Goal: Task Accomplishment & Management: Manage account settings

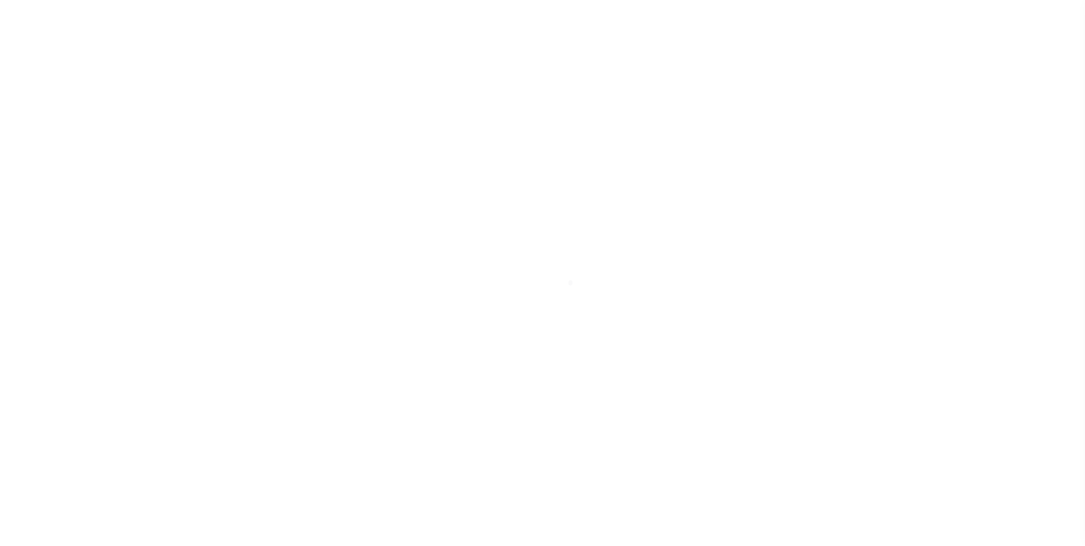
scroll to position [11, 0]
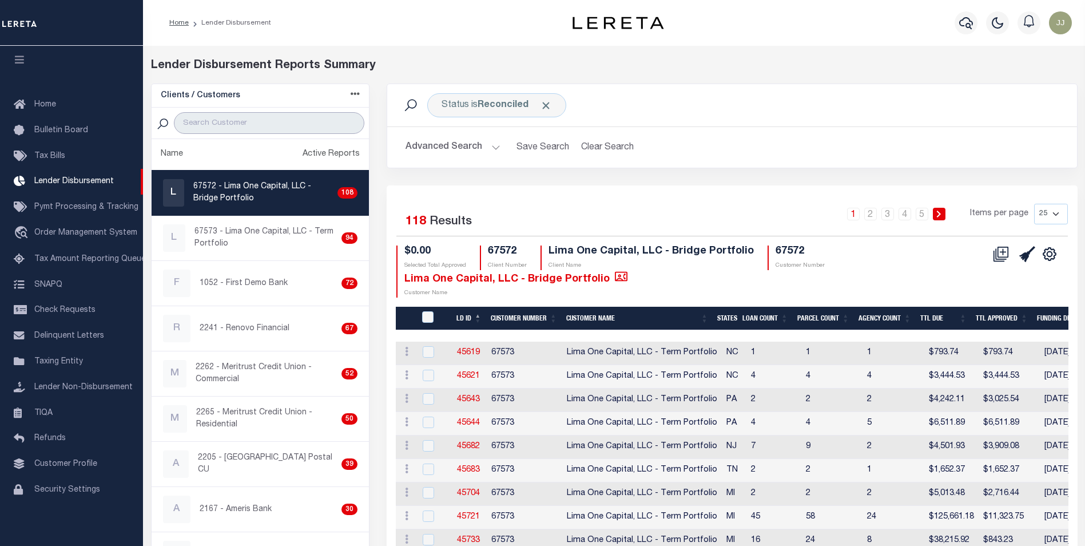
click at [237, 120] on input "search" at bounding box center [269, 123] width 190 height 22
type input "GIT"
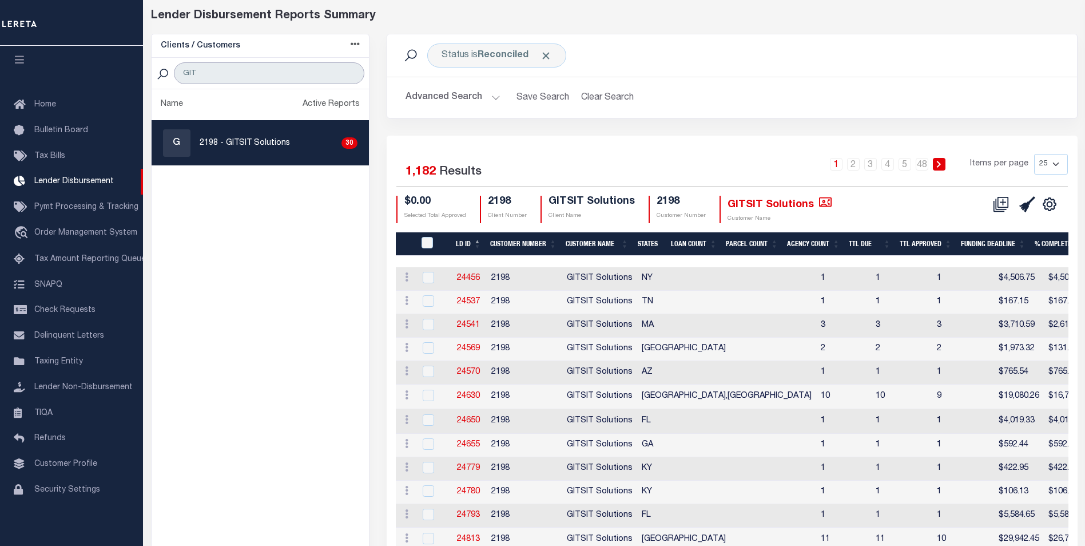
scroll to position [57, 0]
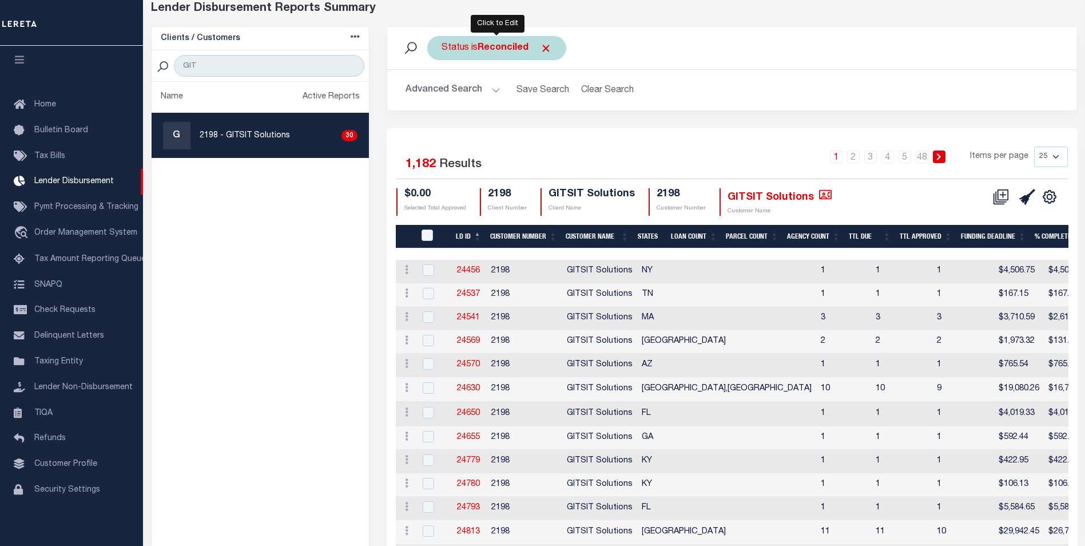
click at [494, 51] on b "Reconciled" at bounding box center [503, 47] width 51 height 9
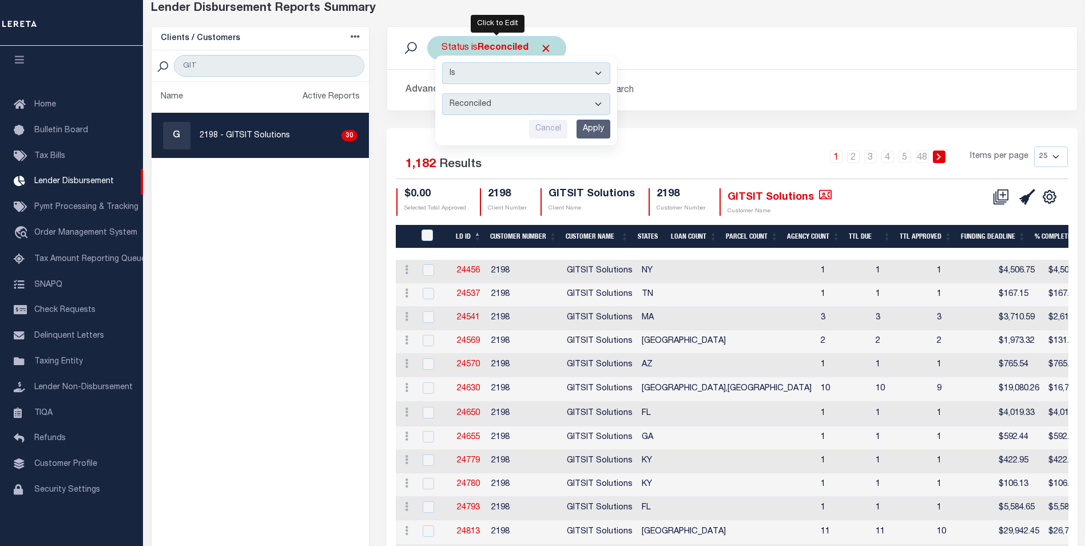
drag, startPoint x: 520, startPoint y: 104, endPoint x: 506, endPoint y: 112, distance: 16.4
click at [520, 104] on select "All Active Approval In Progress Batching In Progress Complete Do Not Pay Escrow…" at bounding box center [526, 104] width 168 height 22
select select "Active"
click at [442, 93] on select "All Active Approval In Progress Batching In Progress Complete Do Not Pay Escrow…" at bounding box center [526, 104] width 168 height 22
click at [584, 130] on input "Apply" at bounding box center [593, 129] width 34 height 19
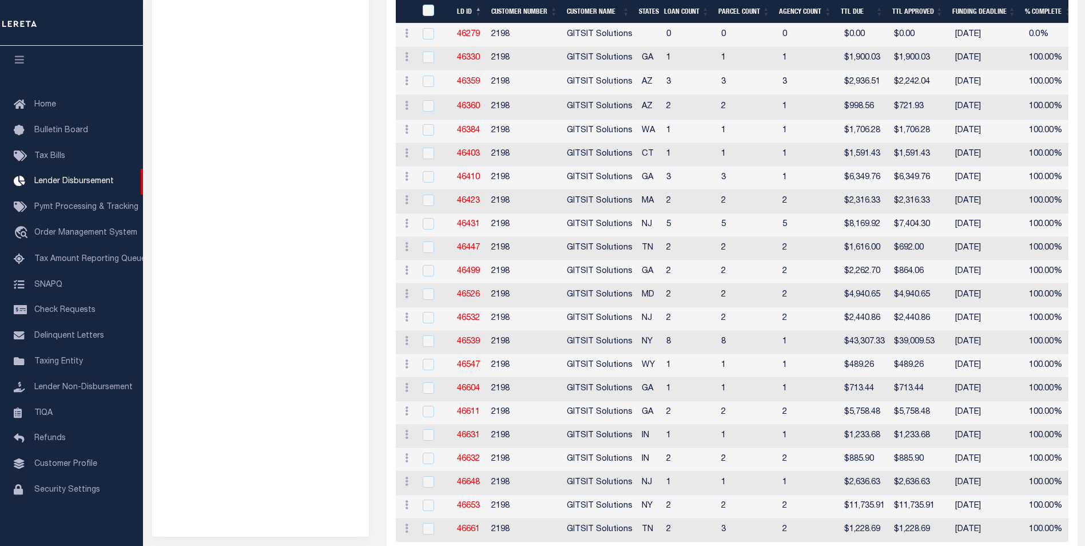
scroll to position [355, 0]
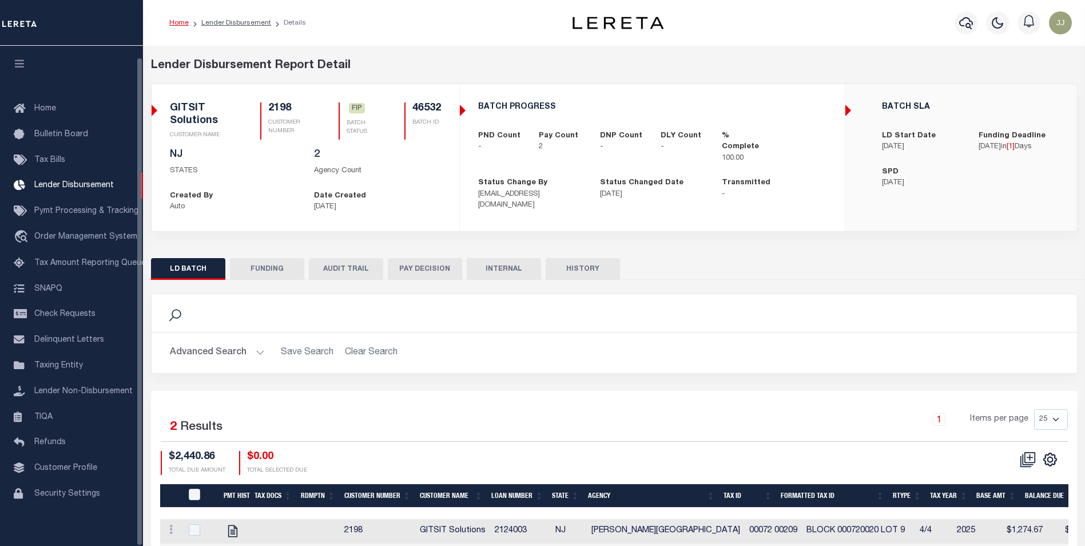
scroll to position [11, 0]
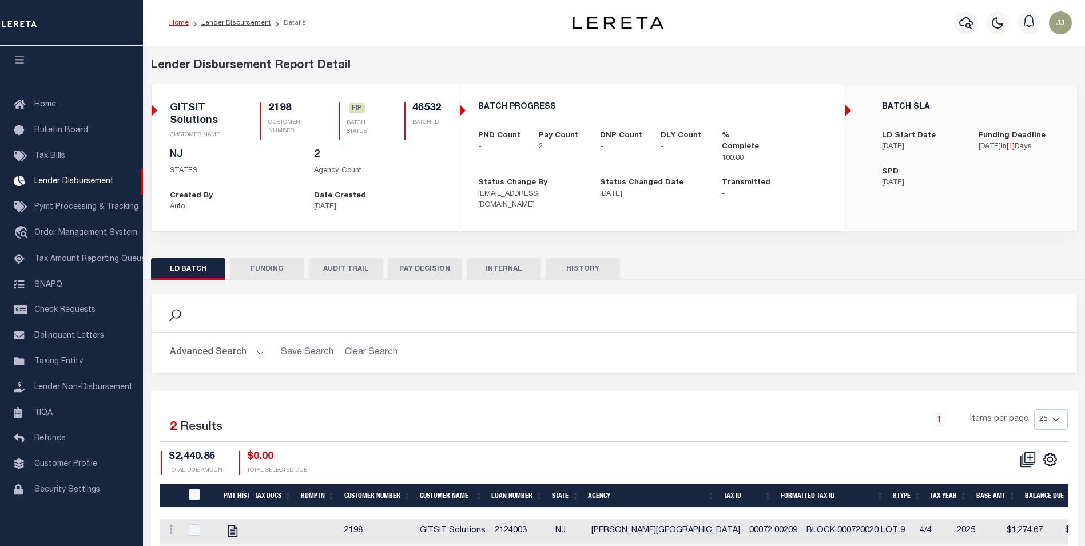
click at [282, 268] on button "FUNDING" at bounding box center [267, 269] width 74 height 22
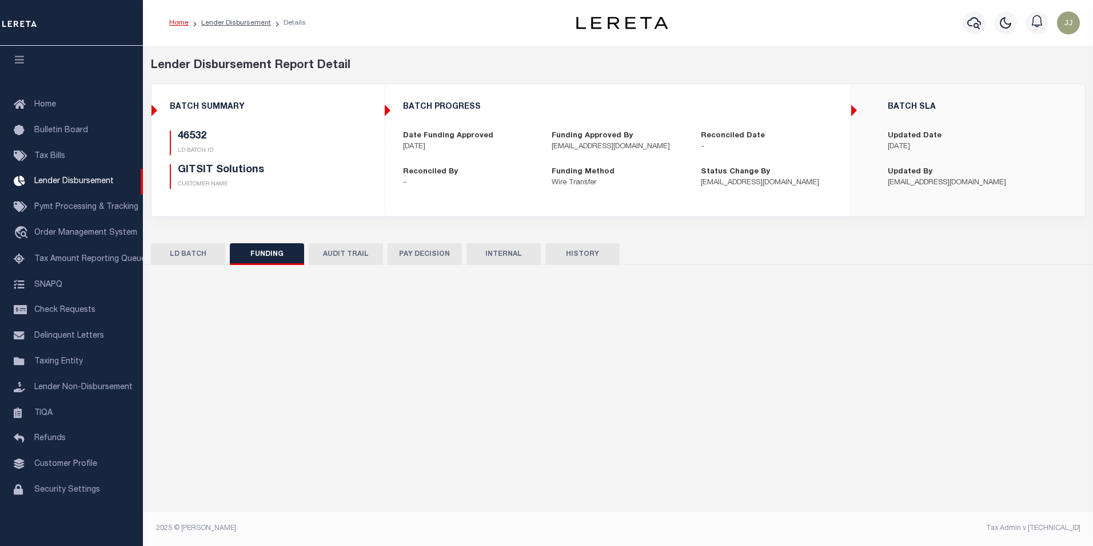
type input "$2,440.86"
type input "$0"
type input "[DATE]"
select select "100"
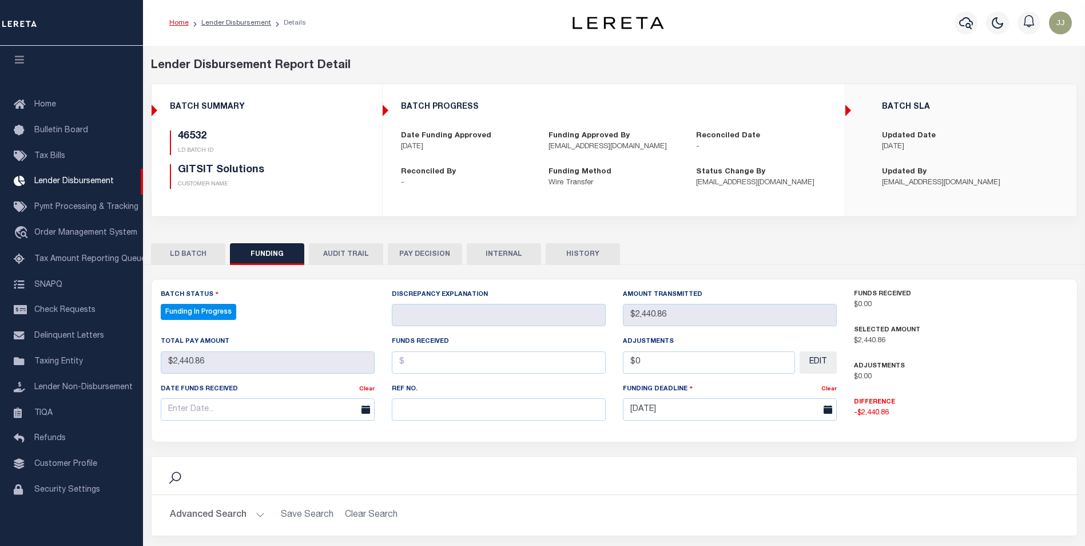
select select "100"
click at [447, 413] on input "text" at bounding box center [499, 409] width 214 height 22
paste input "53100303406024"
type input "53100303406024"
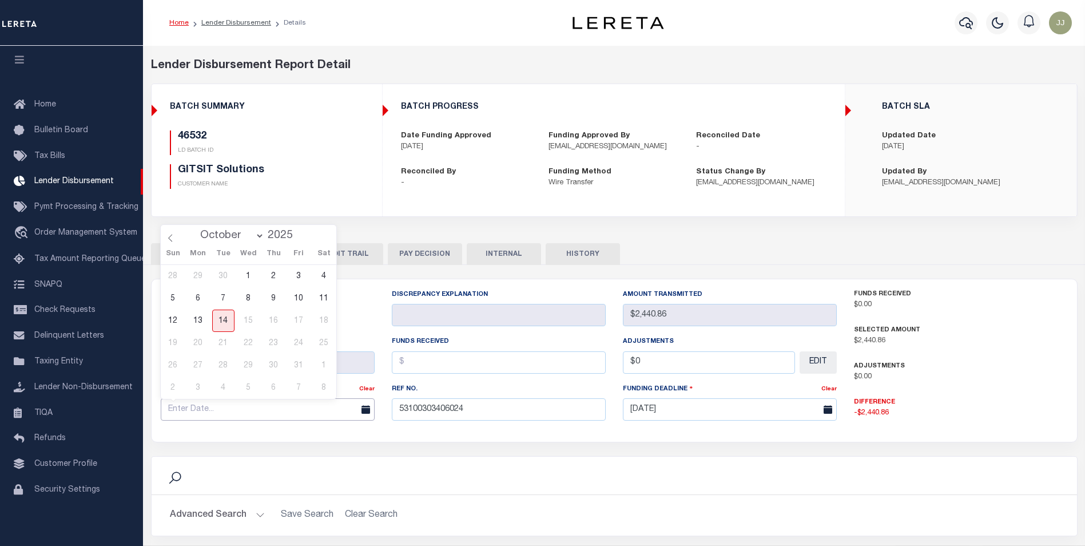
drag, startPoint x: 209, startPoint y: 419, endPoint x: 208, endPoint y: 412, distance: 7.0
click at [208, 415] on input "text" at bounding box center [268, 409] width 214 height 22
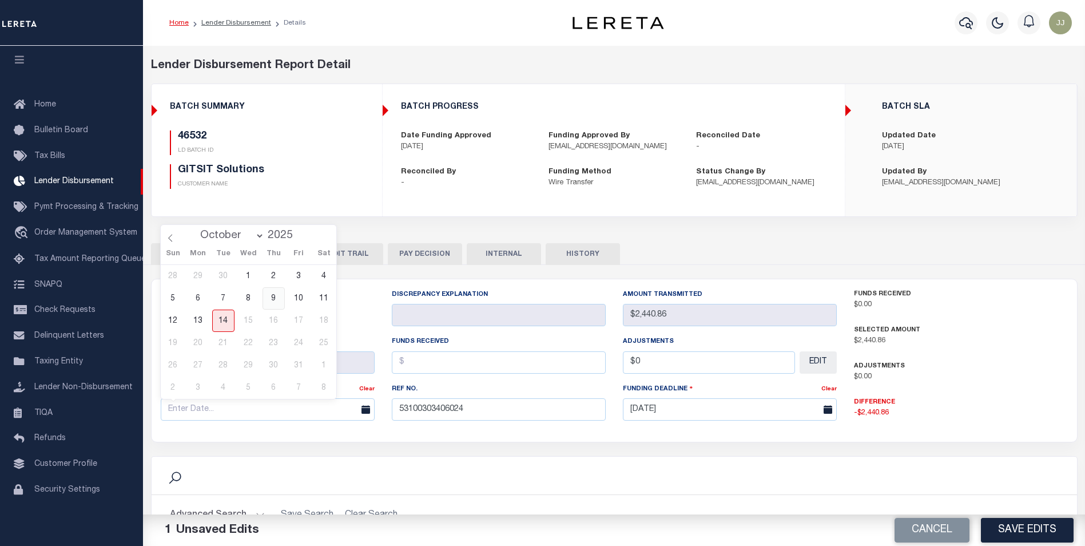
click at [271, 295] on span "9" at bounding box center [274, 298] width 22 height 22
type input "[DATE]"
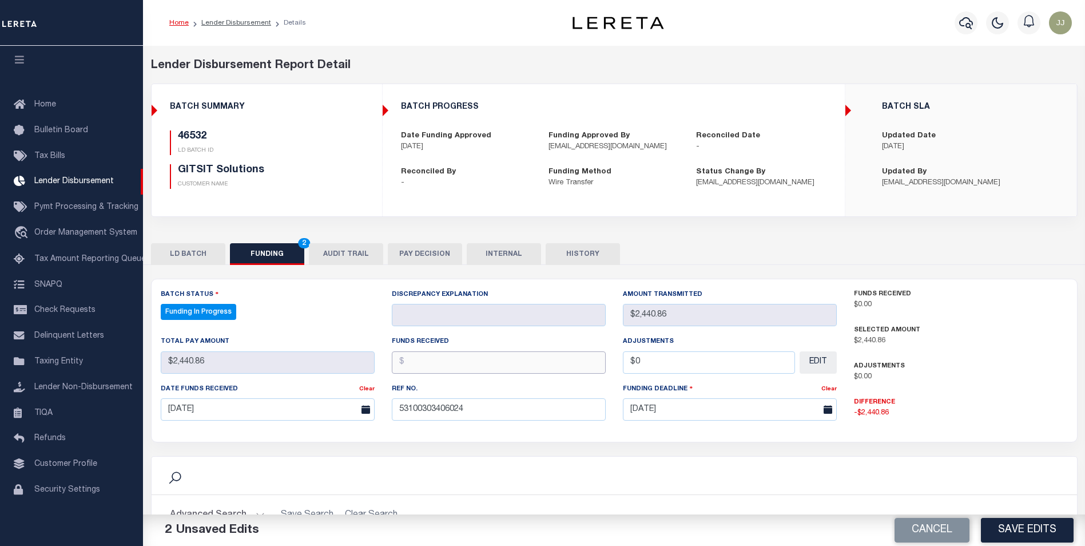
click at [468, 371] on input "text" at bounding box center [499, 362] width 214 height 22
type input "$2,440.86"
click at [1020, 525] on button "Save Edits" at bounding box center [1027, 530] width 93 height 25
type input "$2,440.86"
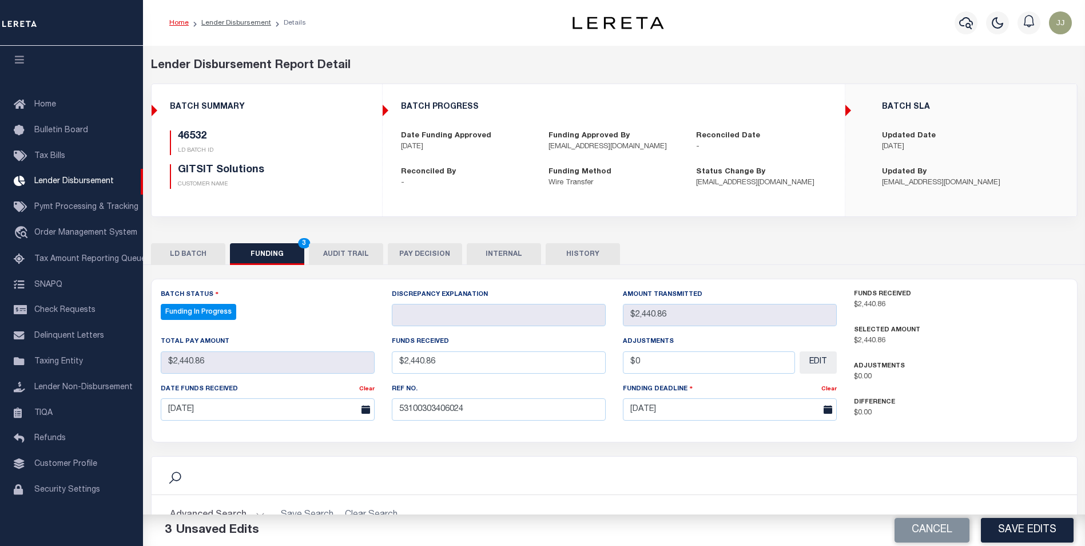
type input "$2,440.86"
type input "$0"
select select "100"
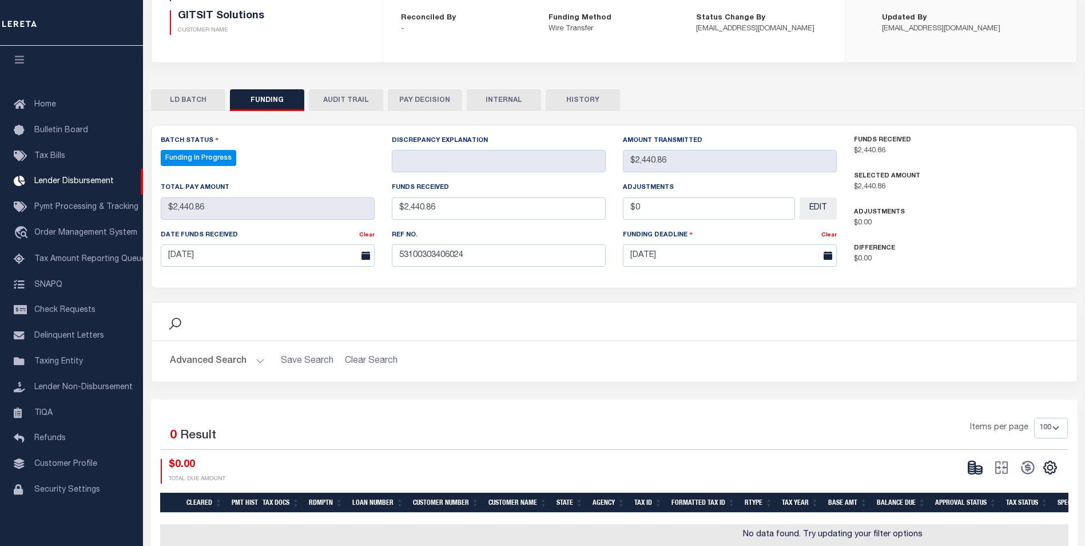
scroll to position [172, 0]
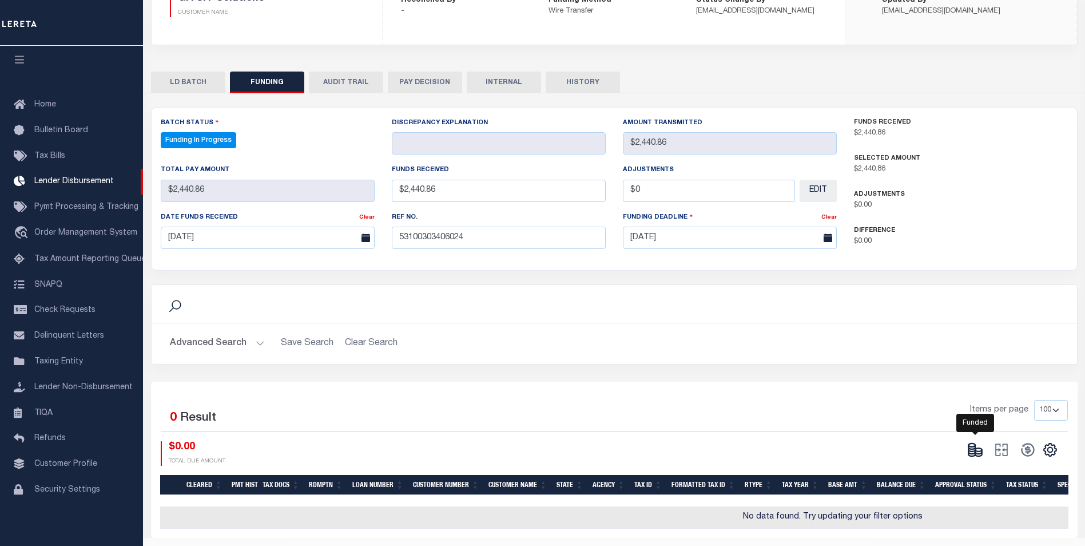
click at [976, 451] on icon at bounding box center [975, 450] width 16 height 16
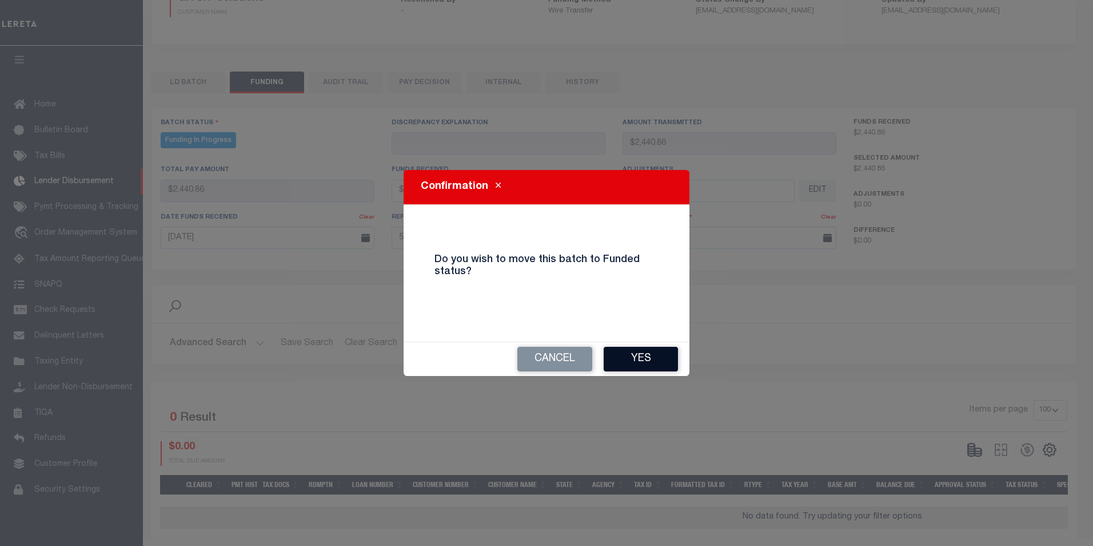
click at [639, 363] on button "Yes" at bounding box center [641, 359] width 74 height 25
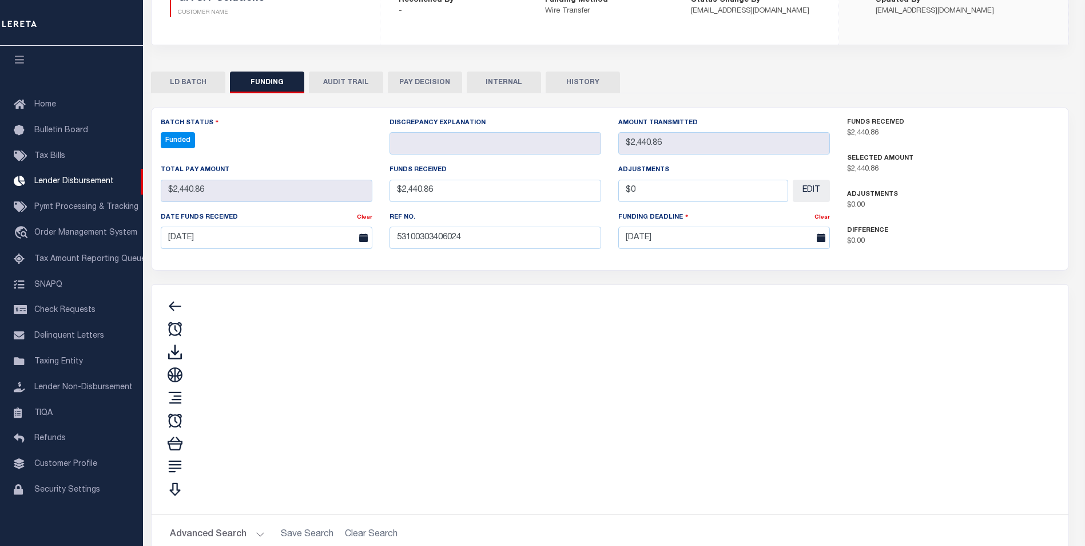
type input "$2,440.86"
type input "$0"
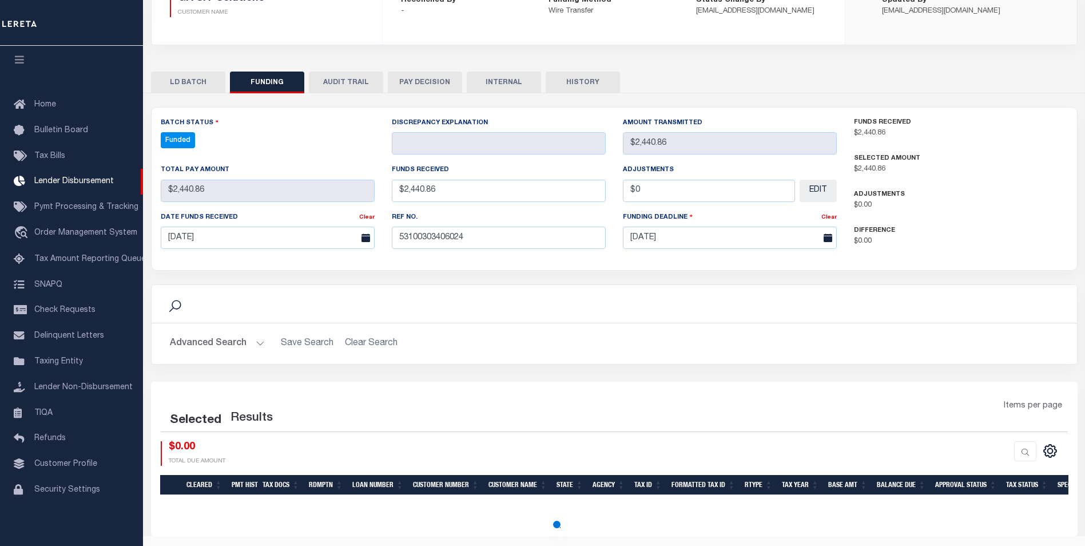
select select "100"
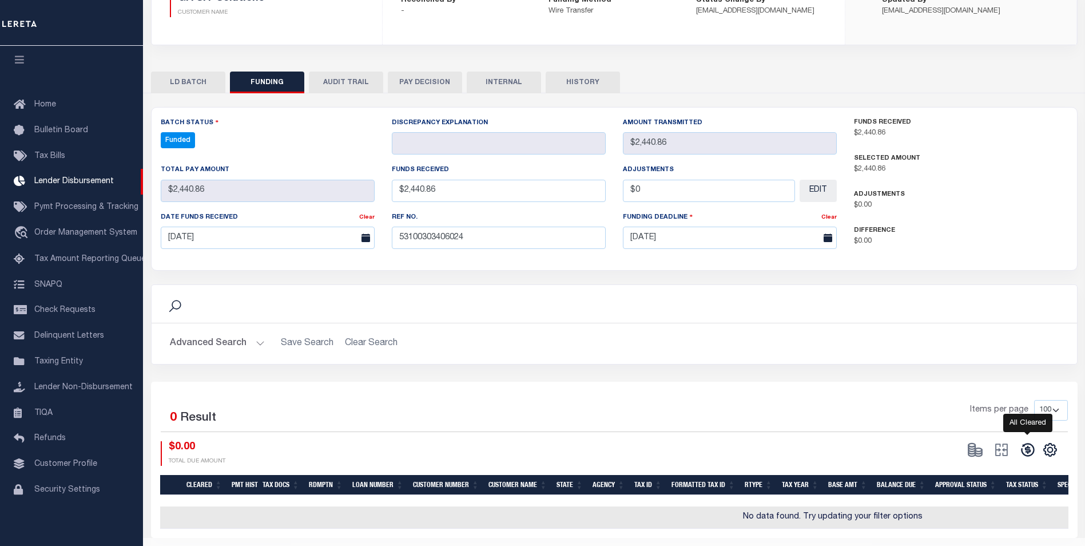
click at [1028, 446] on icon at bounding box center [1028, 450] width 16 height 16
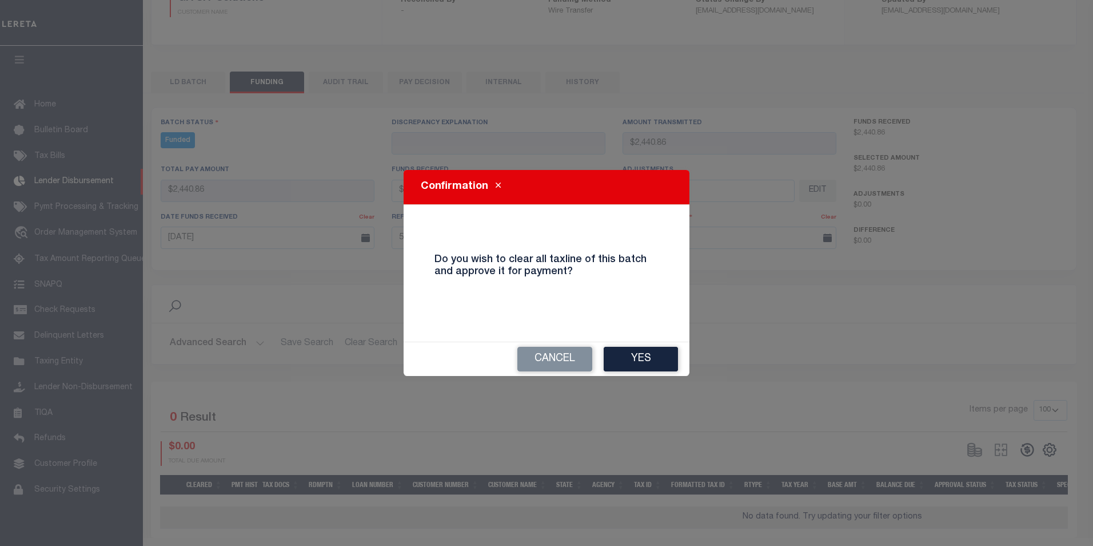
drag, startPoint x: 651, startPoint y: 352, endPoint x: 727, endPoint y: 401, distance: 90.6
click at [650, 352] on button "Yes" at bounding box center [641, 359] width 74 height 25
type input "$2,440.86"
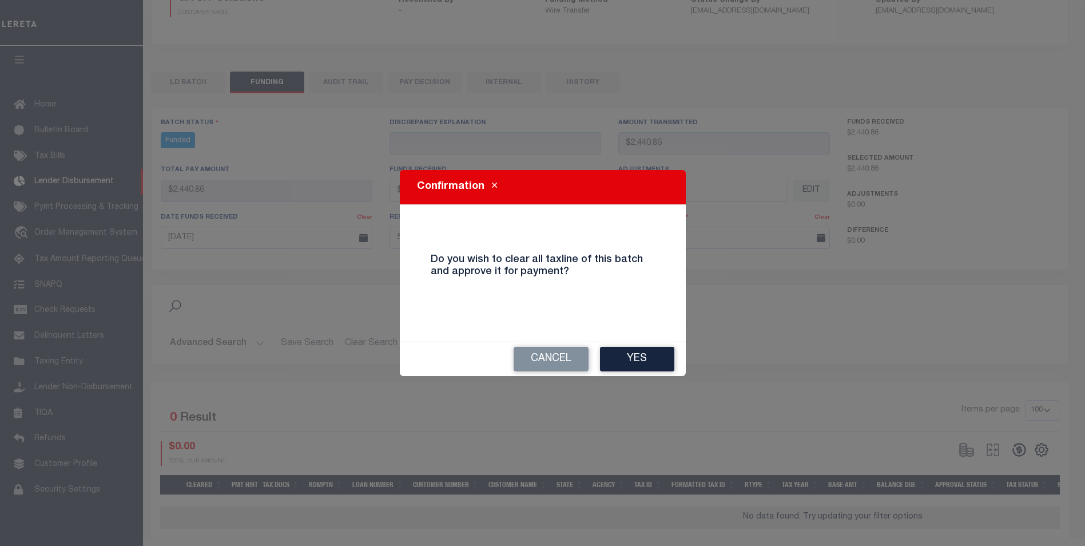
type input "$0"
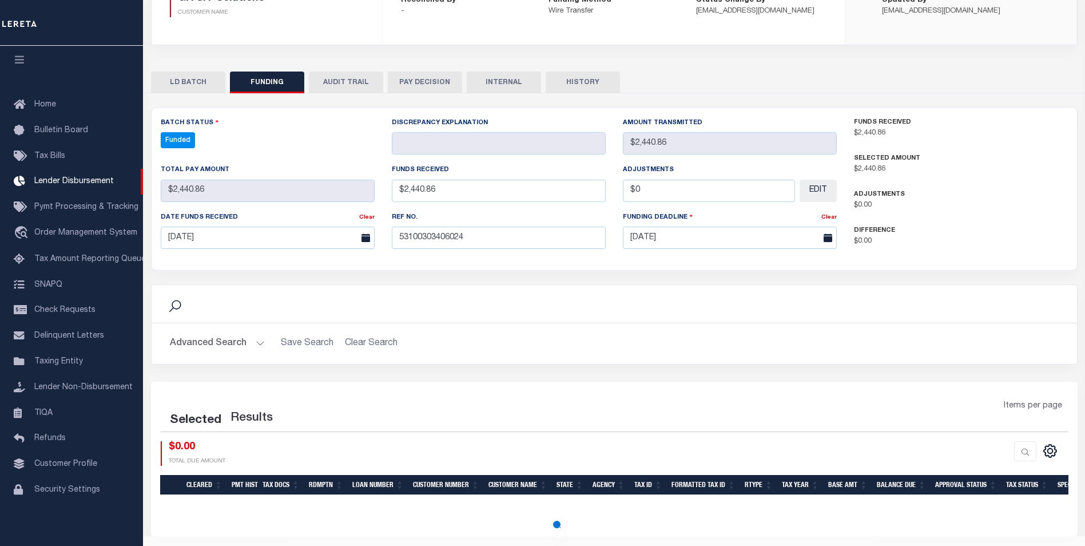
select select "100"
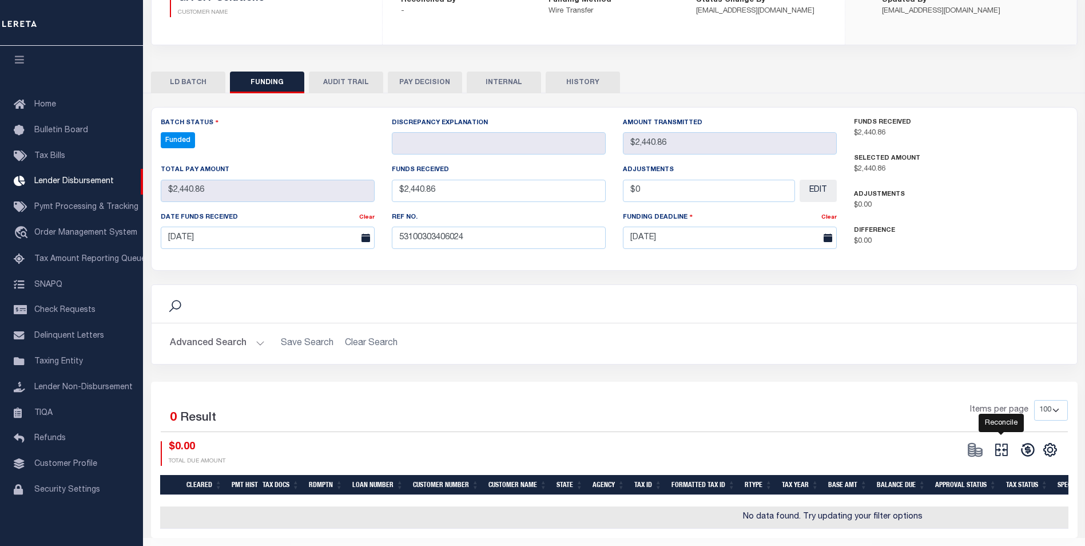
click at [1006, 452] on icon at bounding box center [1001, 450] width 16 height 16
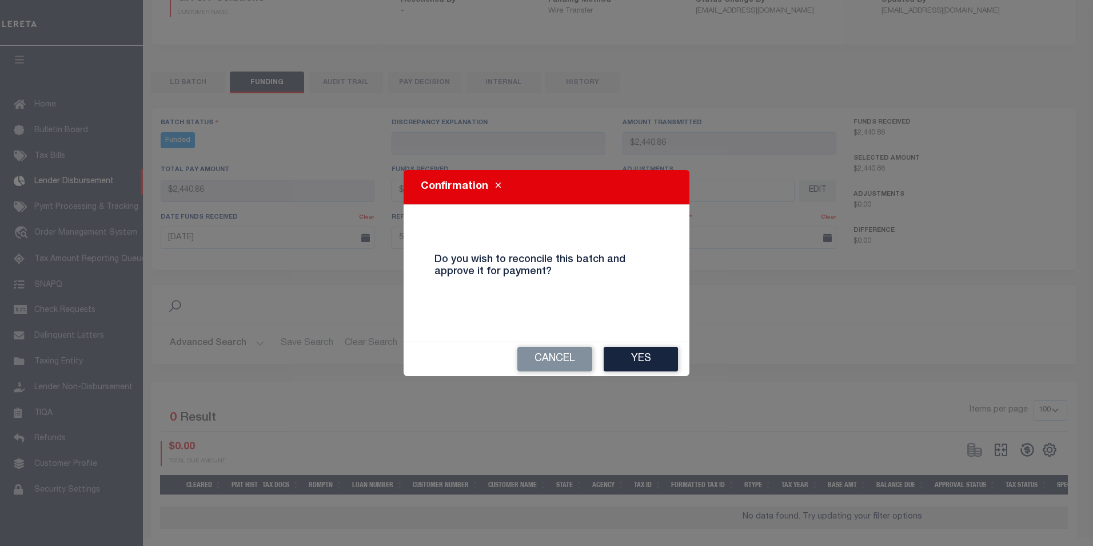
click at [665, 363] on button "Yes" at bounding box center [641, 359] width 74 height 25
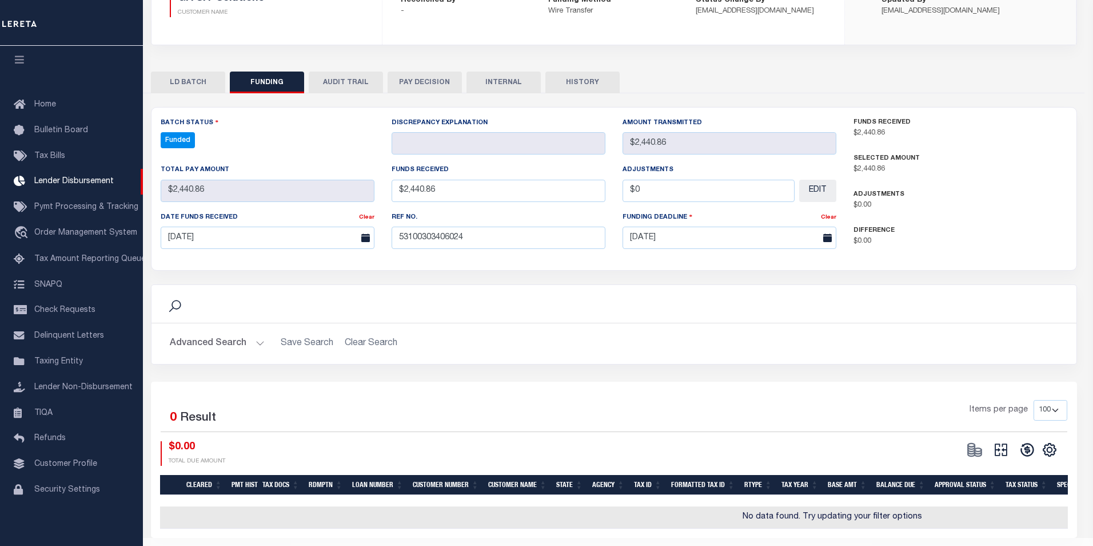
type input "$2,440.86"
type input "$0"
select select "100"
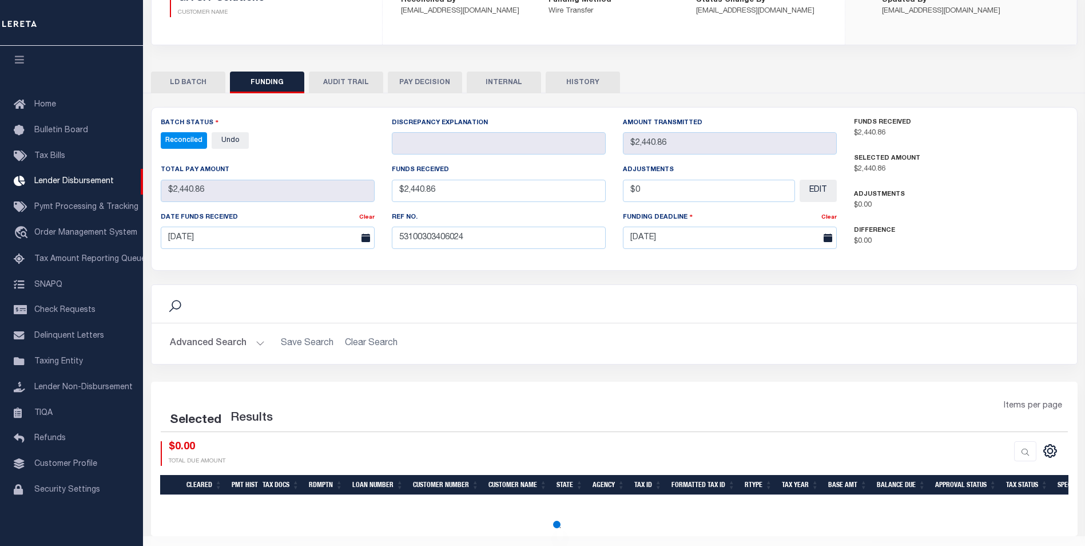
select select "100"
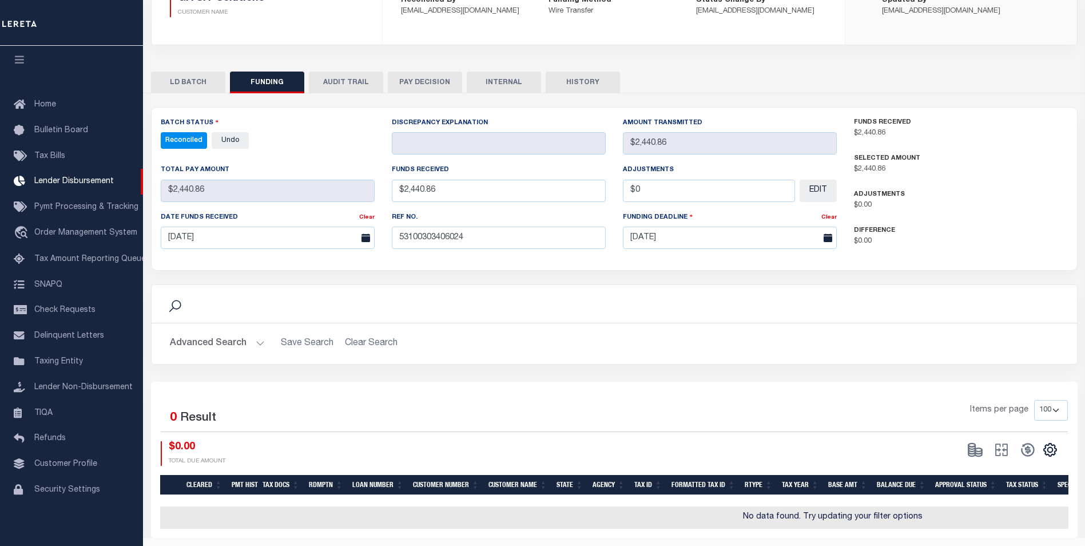
click at [499, 84] on button "INTERNAL" at bounding box center [504, 82] width 74 height 22
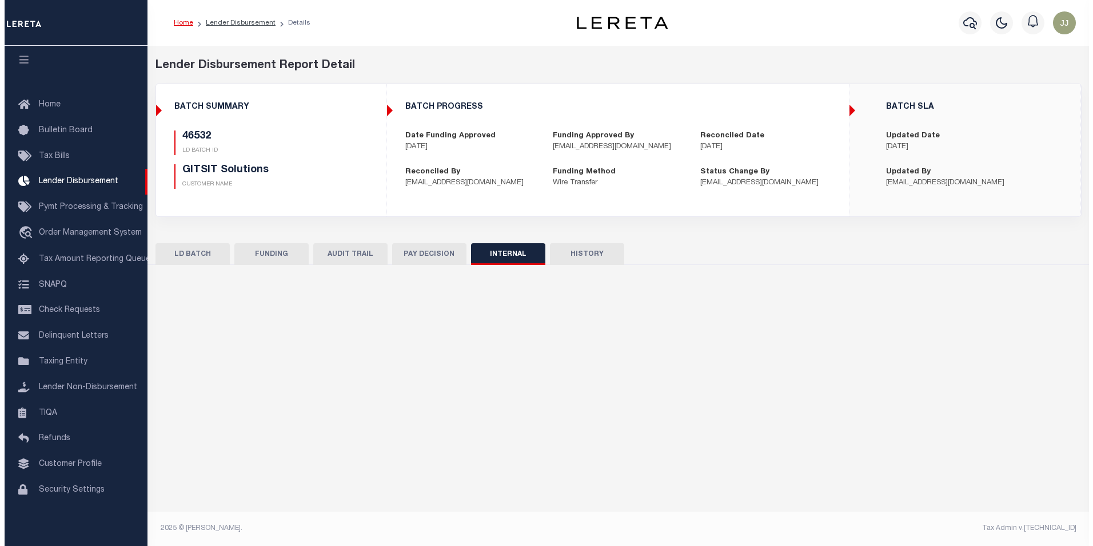
scroll to position [0, 0]
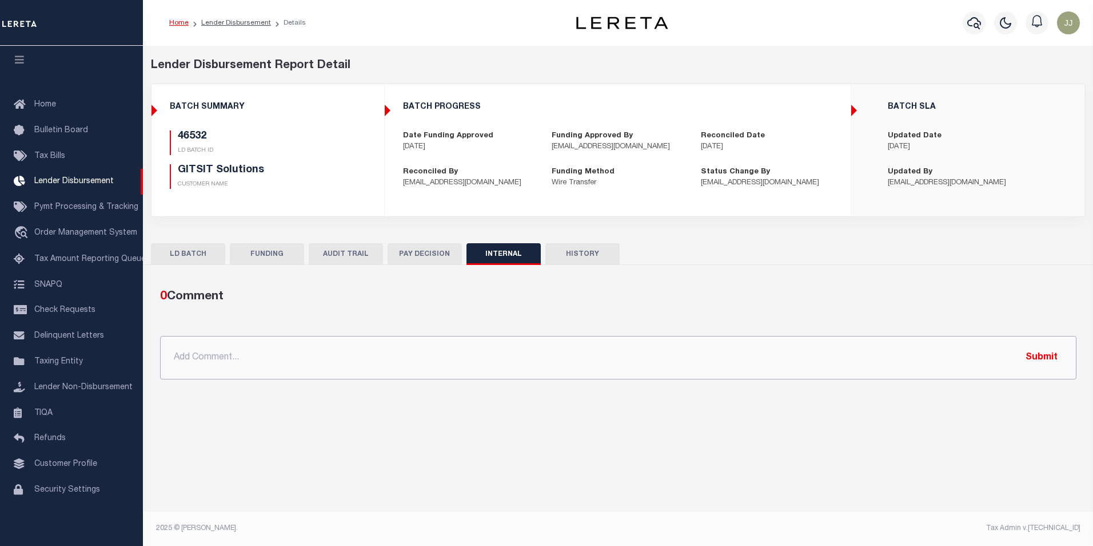
click at [404, 357] on input "text" at bounding box center [618, 357] width 917 height 43
paste input "OG AMOUNT $48,291.07 46532 - $2,440.86 46526 - $4,940.65 46539 - $39,009.53 463…"
type input "OG AMOUNT $48,291.07 46532 - $2,440.86 46526 - $4,940.65 46539 - $39,009.53 463…"
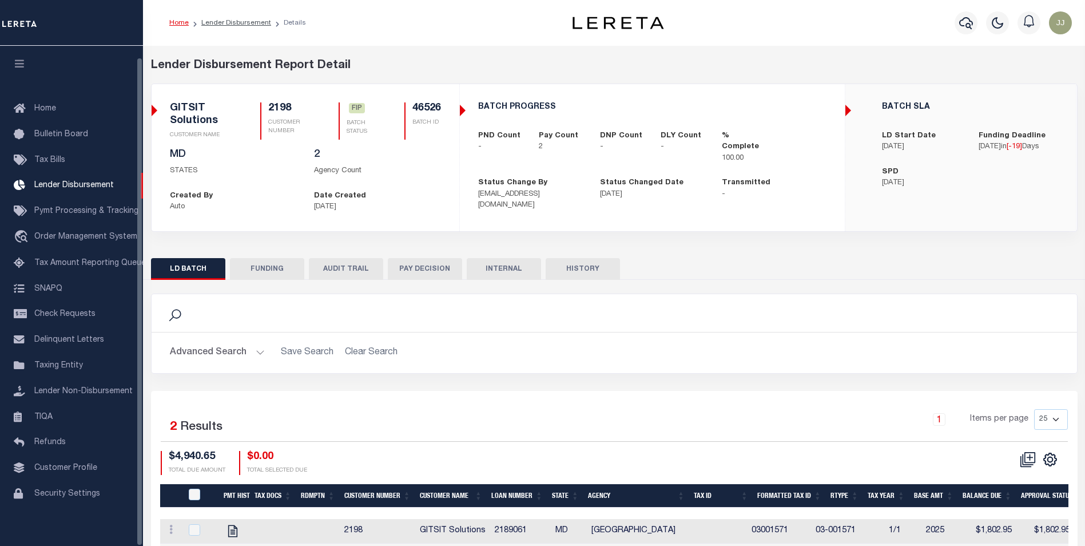
scroll to position [11, 0]
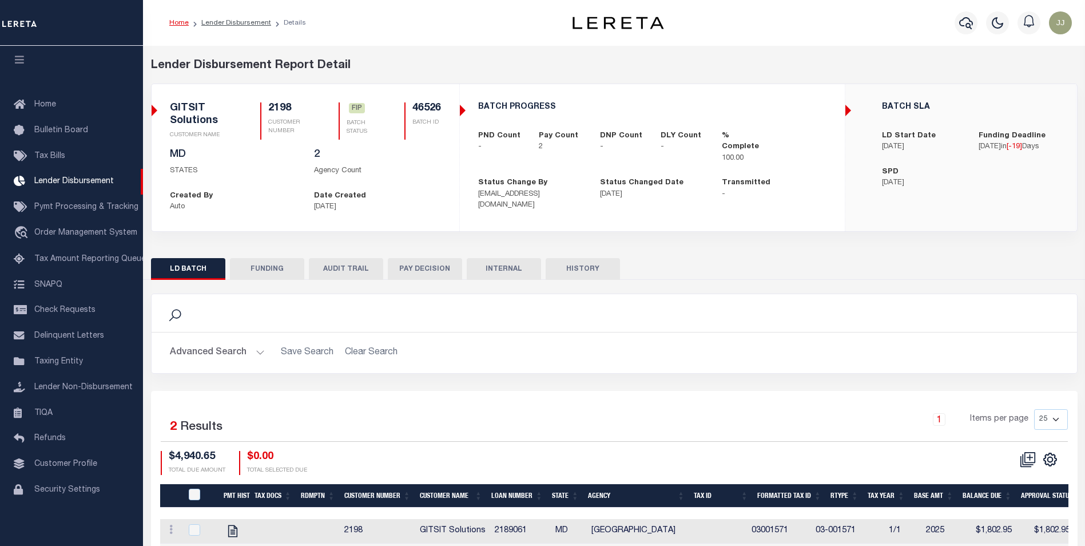
click at [256, 261] on button "FUNDING" at bounding box center [267, 269] width 74 height 22
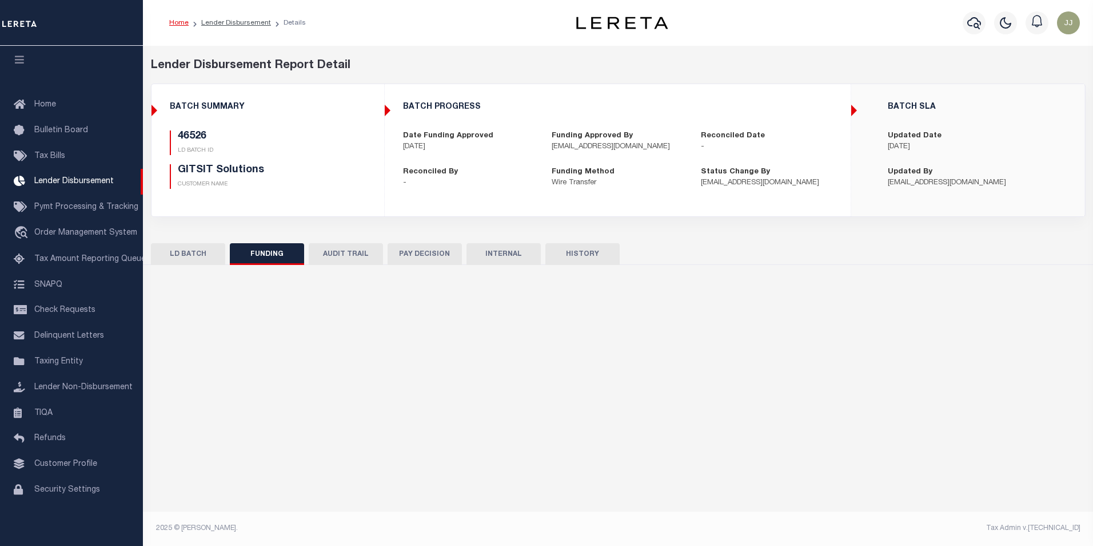
type input "$4,940.65"
type input "$0"
type input "09/25/2025"
select select "100"
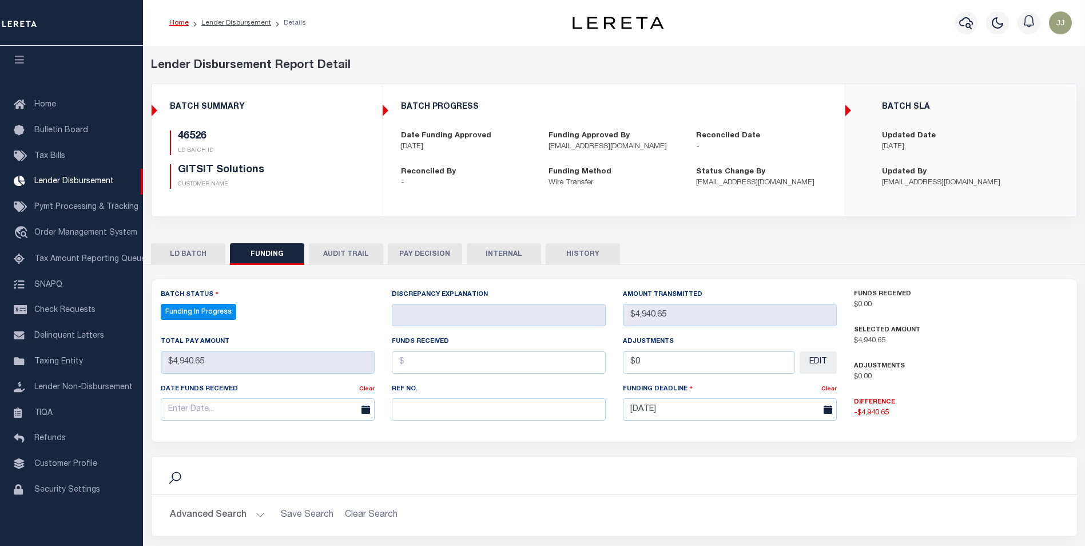
select select "100"
click at [439, 412] on input "text" at bounding box center [499, 409] width 214 height 22
paste input "53100303406024"
type input "53100303406024"
click at [242, 405] on input "text" at bounding box center [268, 409] width 214 height 22
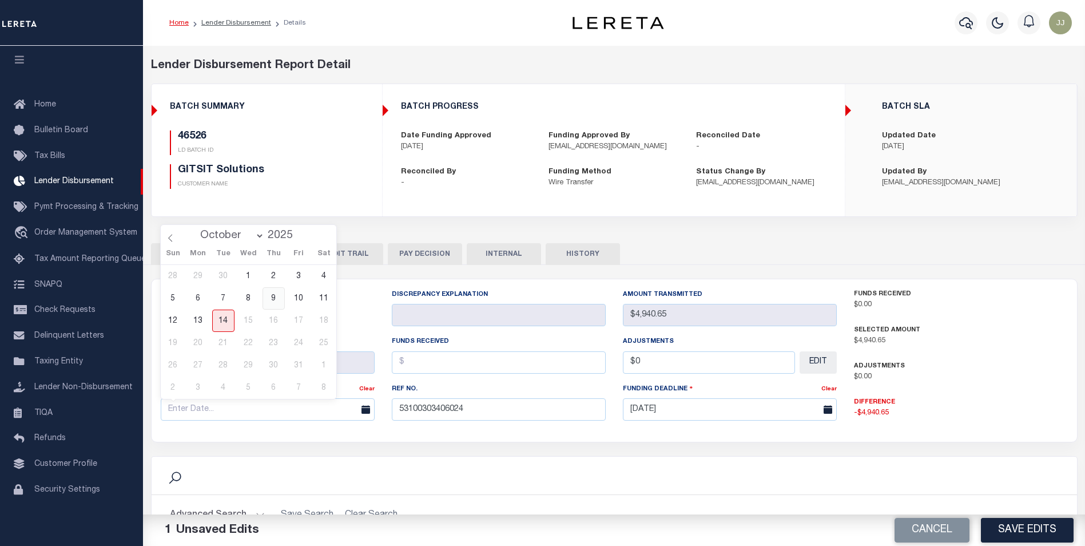
drag, startPoint x: 271, startPoint y: 298, endPoint x: 466, endPoint y: 345, distance: 200.6
click at [272, 298] on span "9" at bounding box center [274, 298] width 22 height 22
type input "[DATE]"
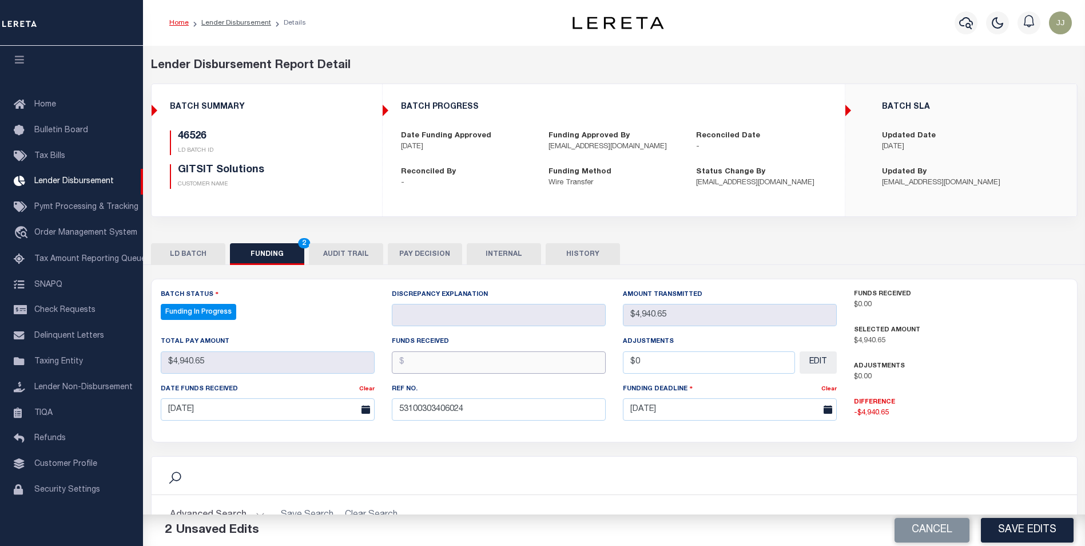
click at [494, 362] on input "text" at bounding box center [499, 362] width 214 height 22
type input "$4,940.65"
click at [1029, 529] on button "Save Edits" at bounding box center [1027, 530] width 93 height 25
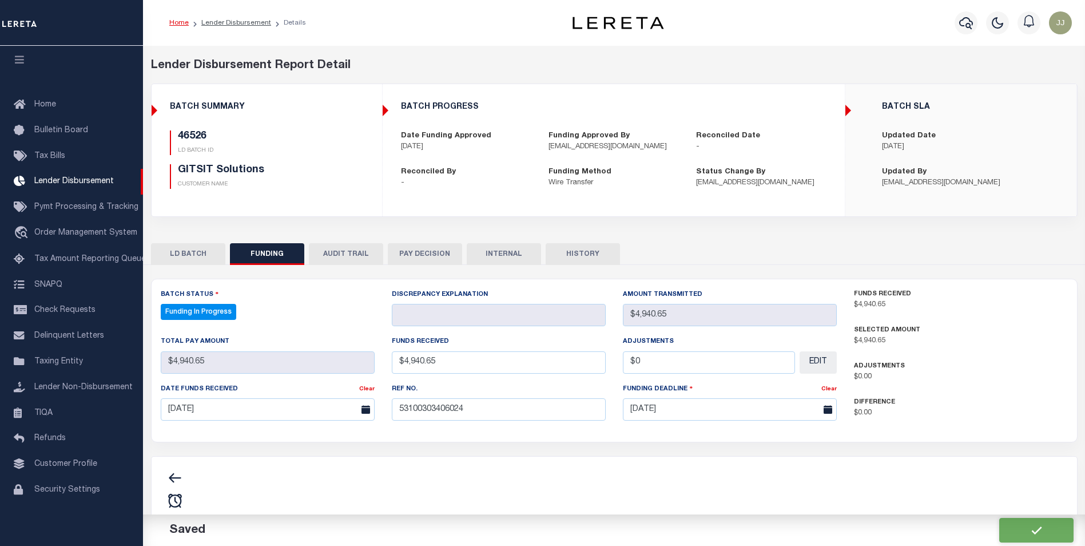
type input "$4,940.65"
type input "$0"
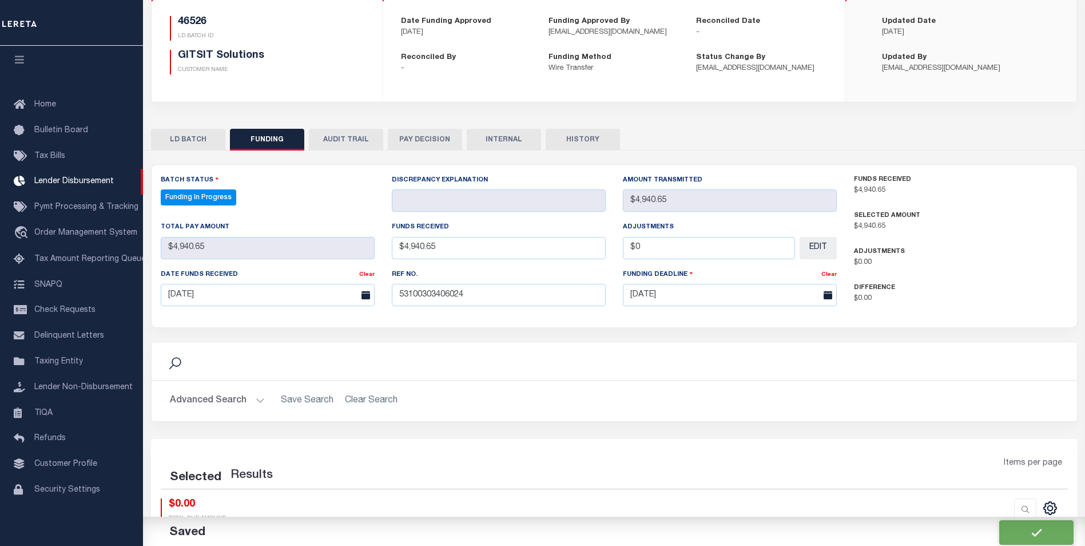
select select "100"
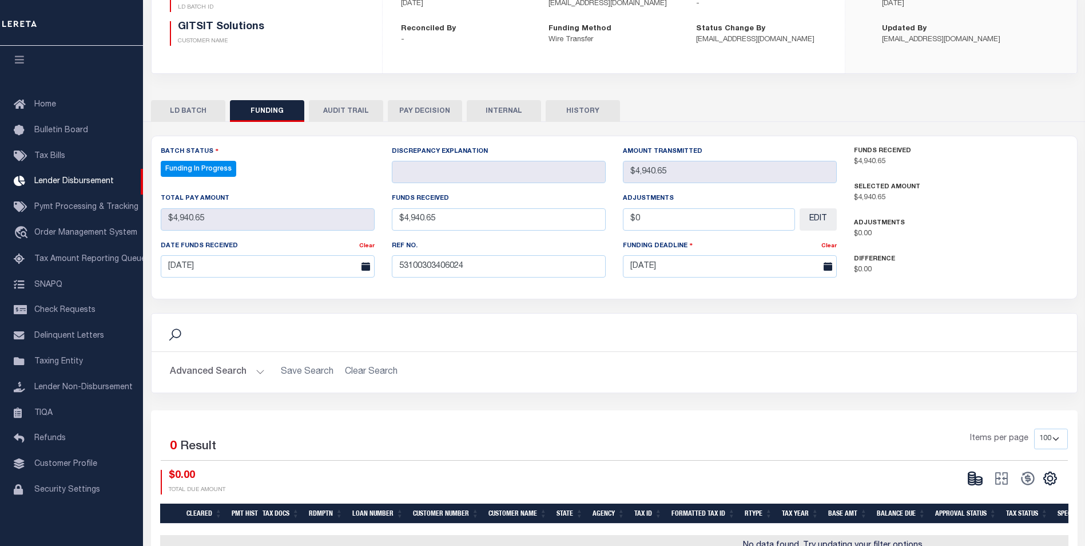
scroll to position [205, 0]
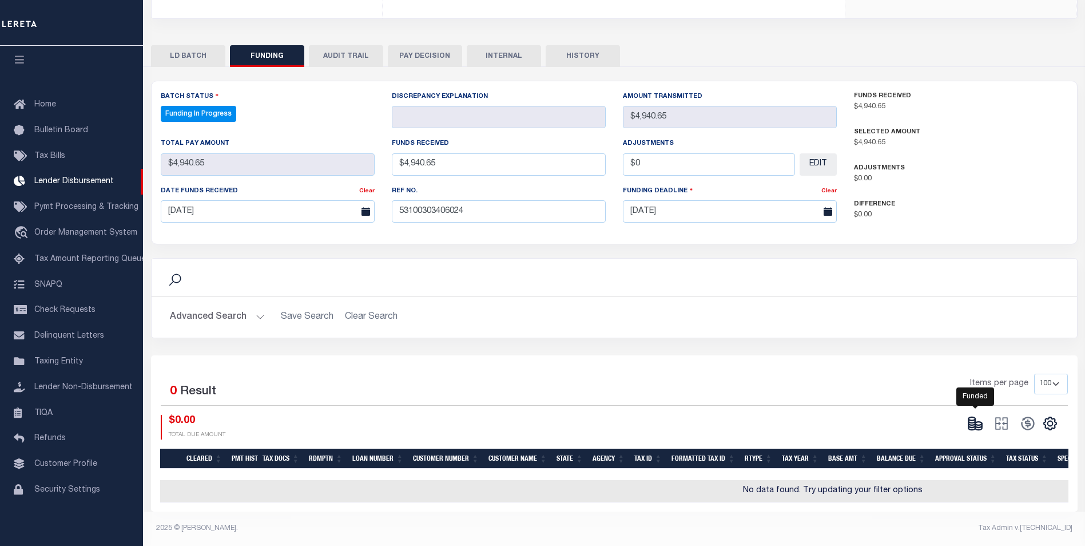
click at [973, 421] on icon at bounding box center [971, 423] width 7 height 4
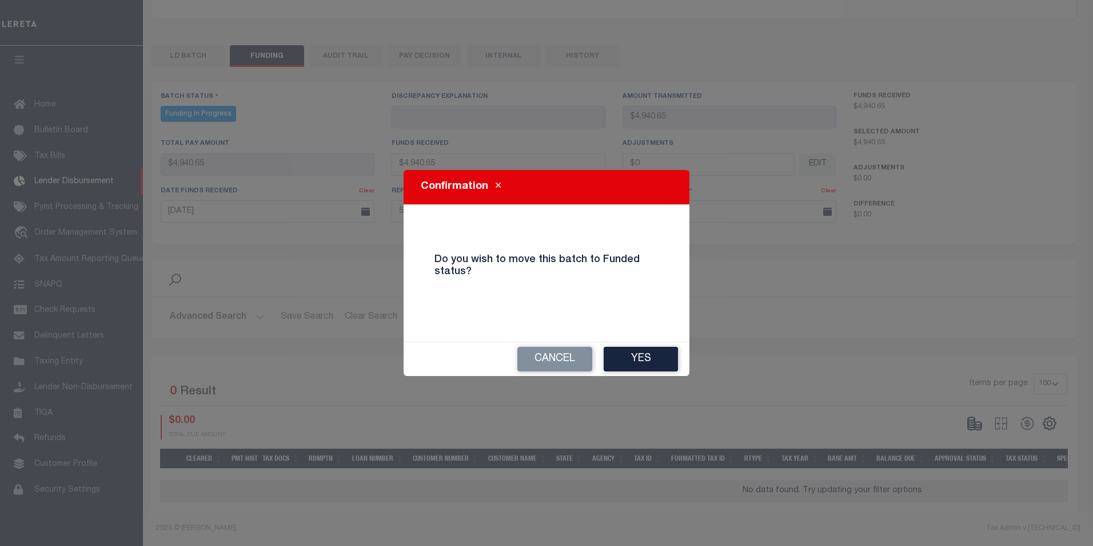
click at [638, 353] on button "Yes" at bounding box center [641, 359] width 74 height 25
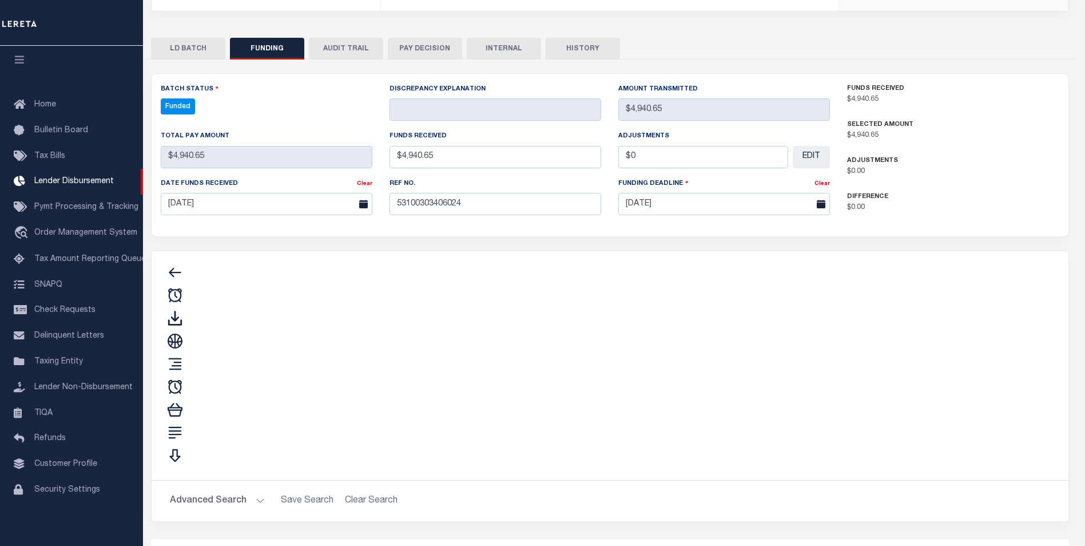
type input "$4,940.65"
type input "$0"
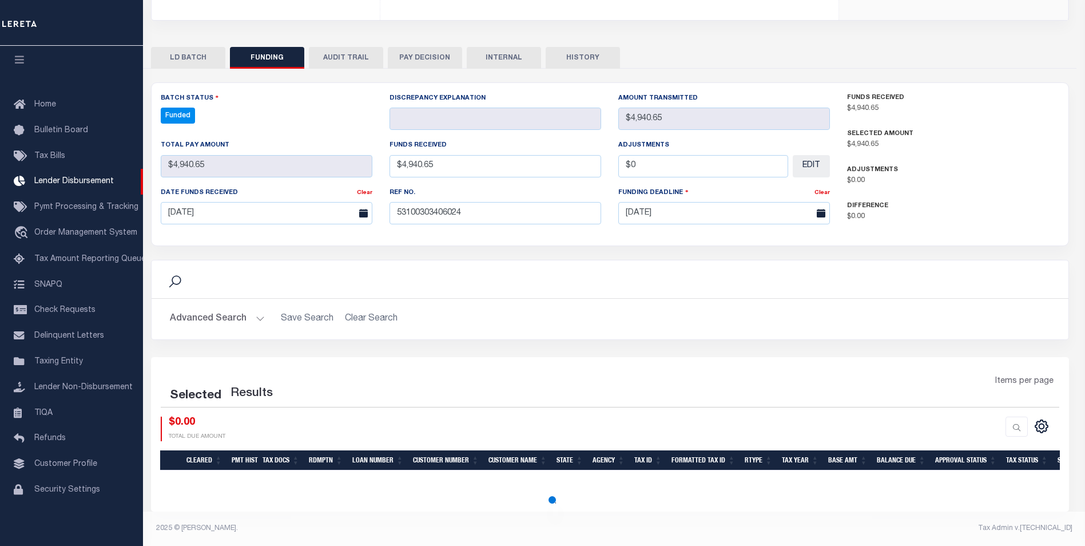
scroll to position [196, 0]
select select "100"
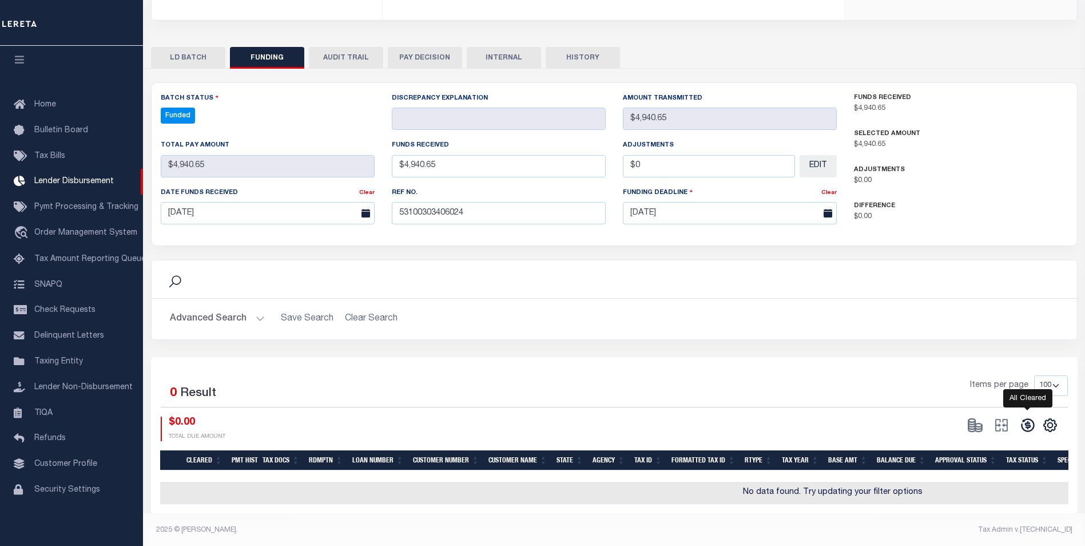
click at [1024, 431] on icon at bounding box center [1027, 425] width 13 height 13
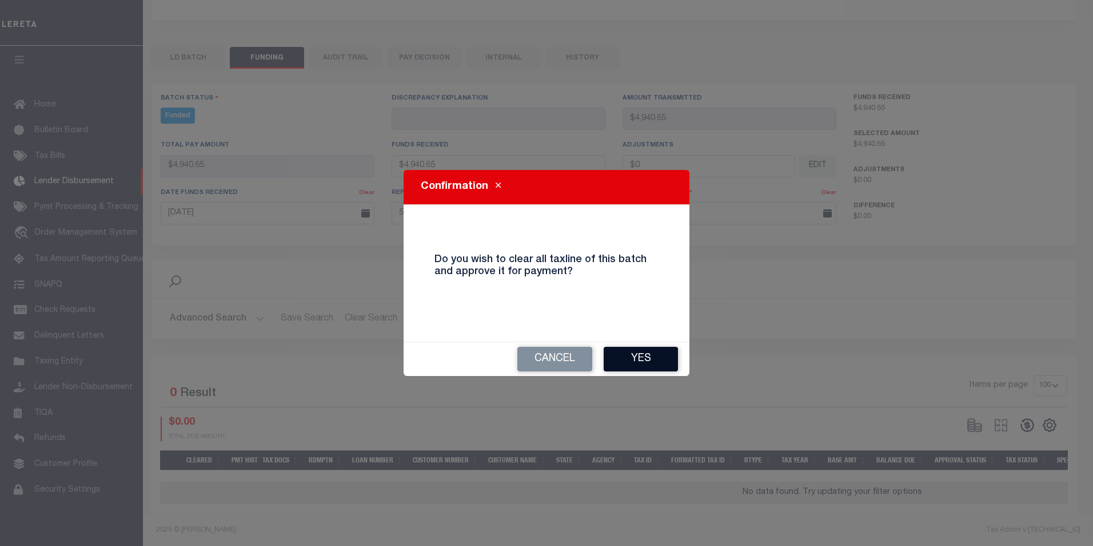
click at [654, 366] on button "Yes" at bounding box center [641, 359] width 74 height 25
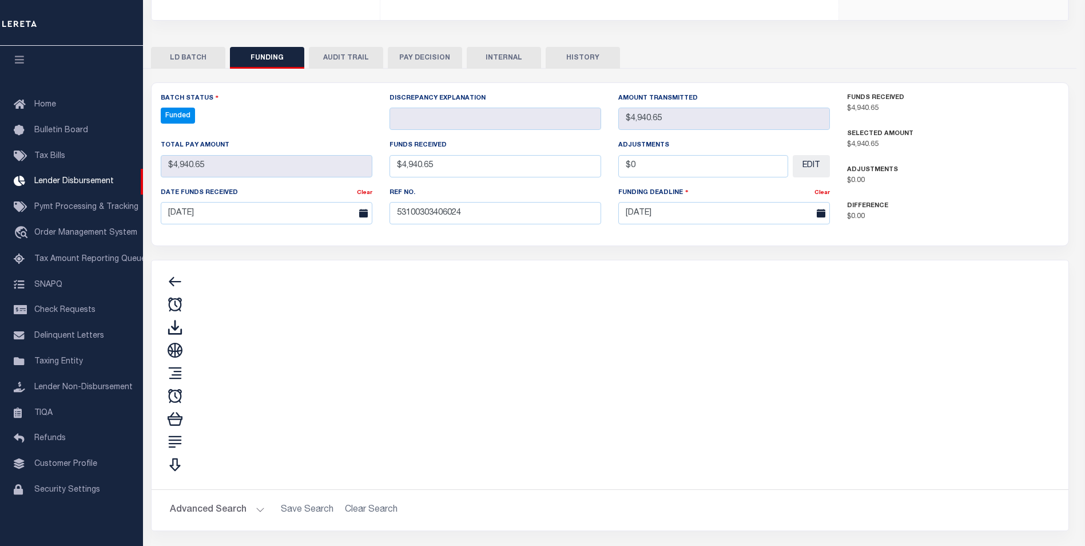
type input "$4,940.65"
type input "$0"
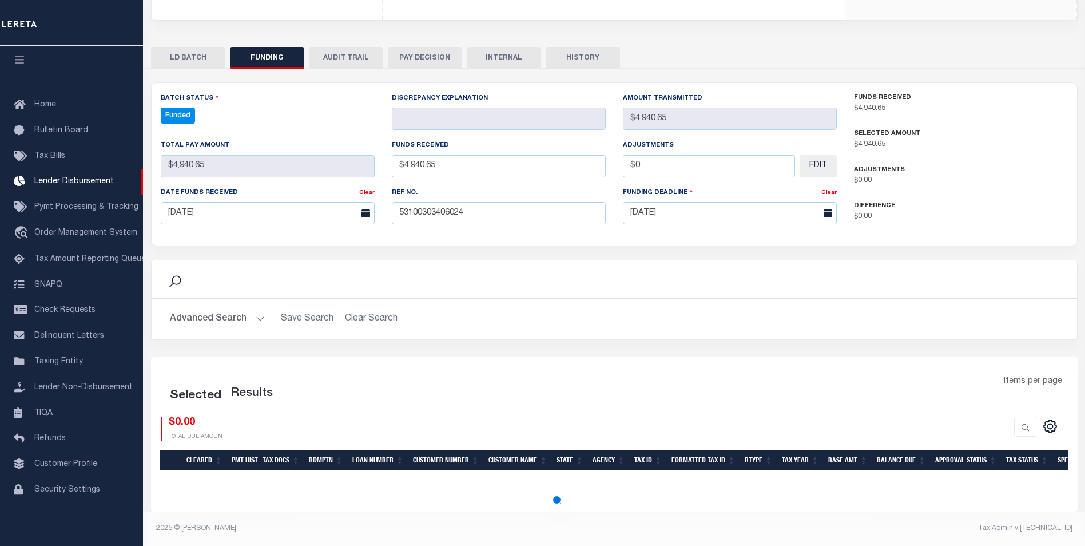
select select "100"
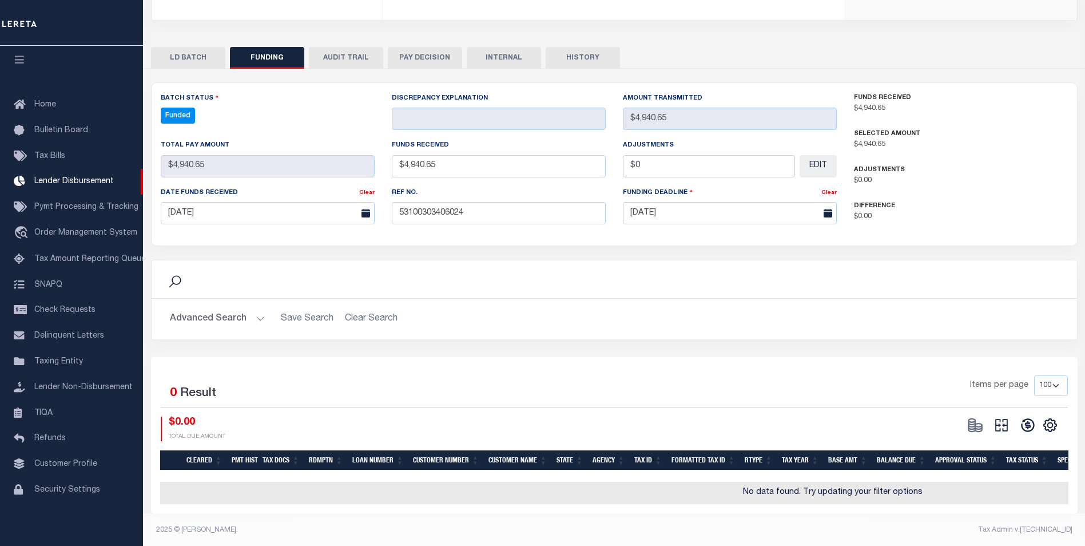
click at [1009, 431] on button at bounding box center [1001, 424] width 26 height 17
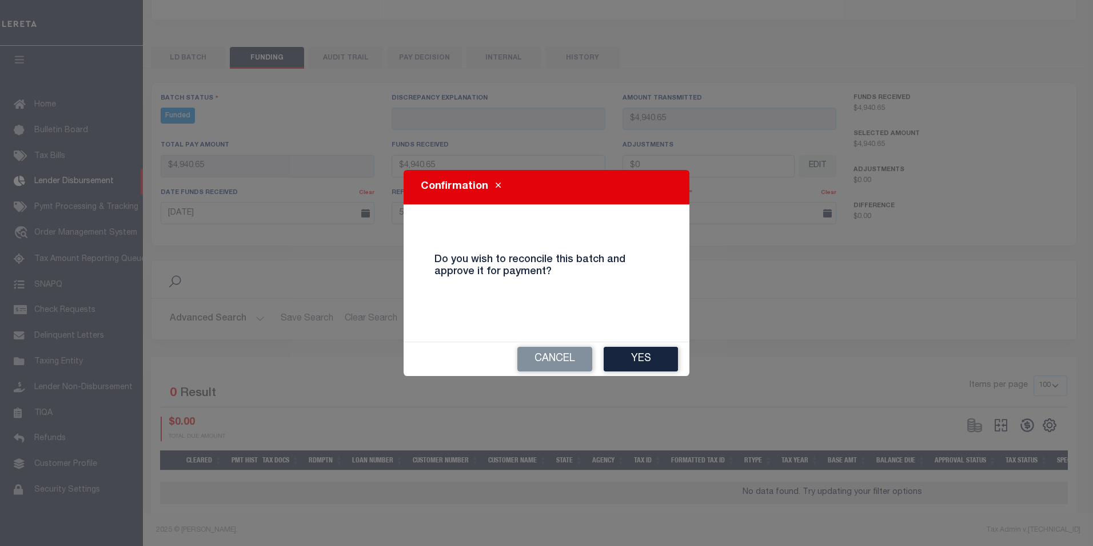
drag, startPoint x: 635, startPoint y: 359, endPoint x: 643, endPoint y: 370, distance: 14.0
click at [635, 357] on button "Yes" at bounding box center [641, 359] width 74 height 25
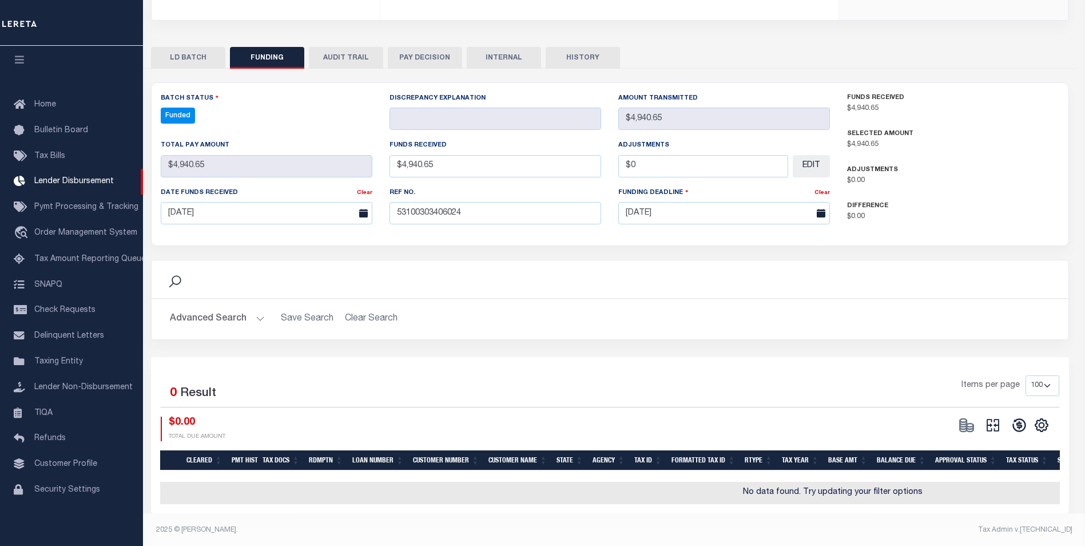
type input "$4,940.65"
type input "$0"
select select "100"
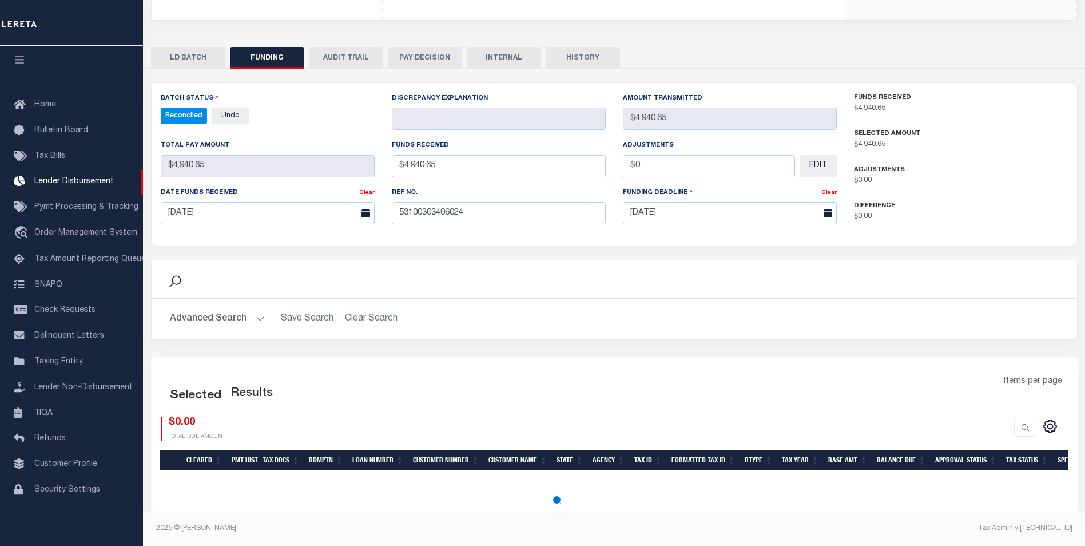
select select "100"
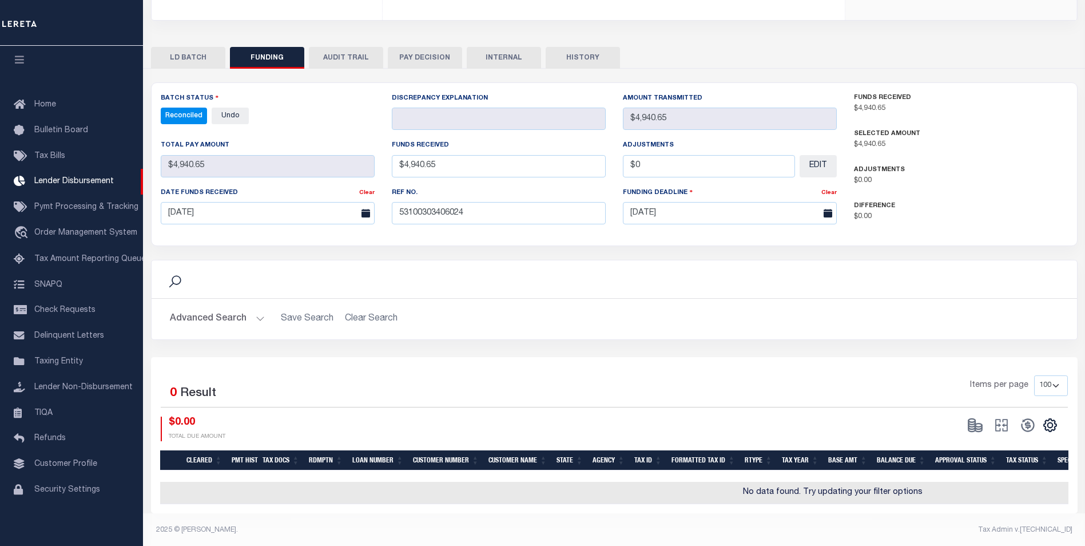
click at [496, 49] on button "INTERNAL" at bounding box center [504, 58] width 74 height 22
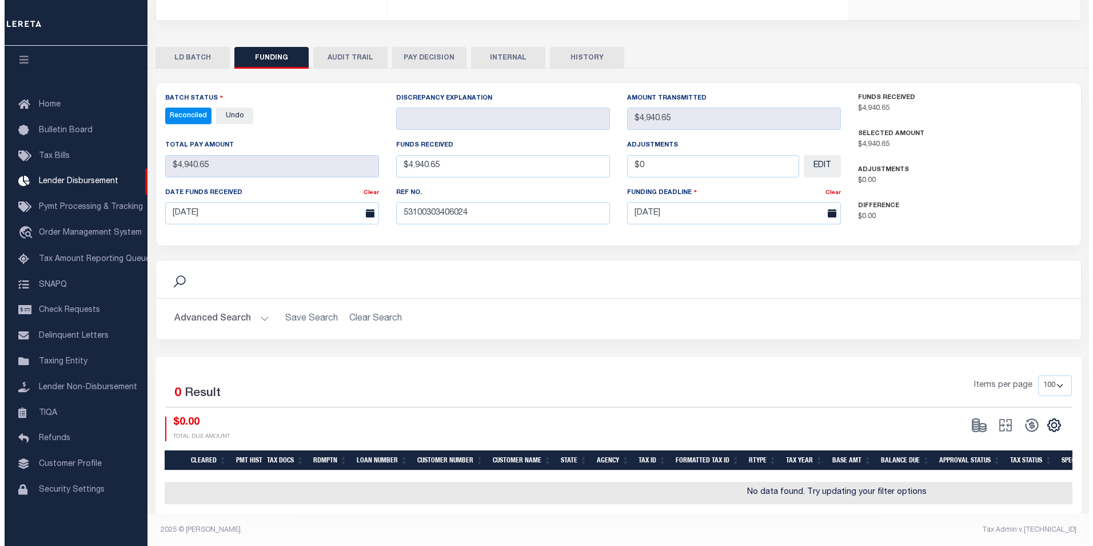
scroll to position [0, 0]
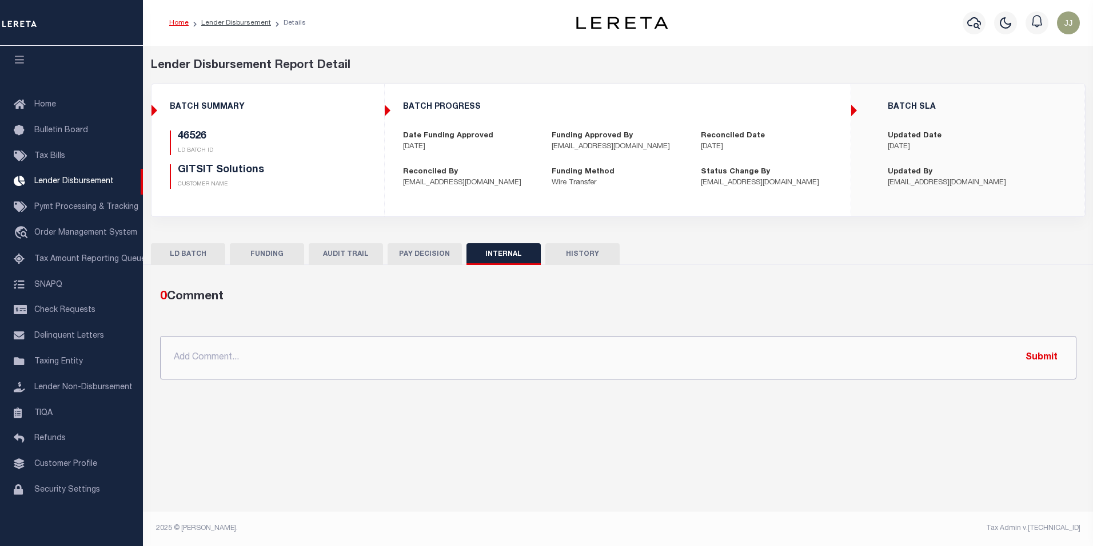
click at [328, 359] on input "text" at bounding box center [618, 357] width 917 height 43
paste input "OG AMOUNT $48,291.07 46532 - $2,440.86 46526 - $4,940.65 46539 - $39,009.53 463…"
type input "OG AMOUNT $48,291.07 46532 - $2,440.86 46526 - $4,940.65 46539 - $39,009.53 463…"
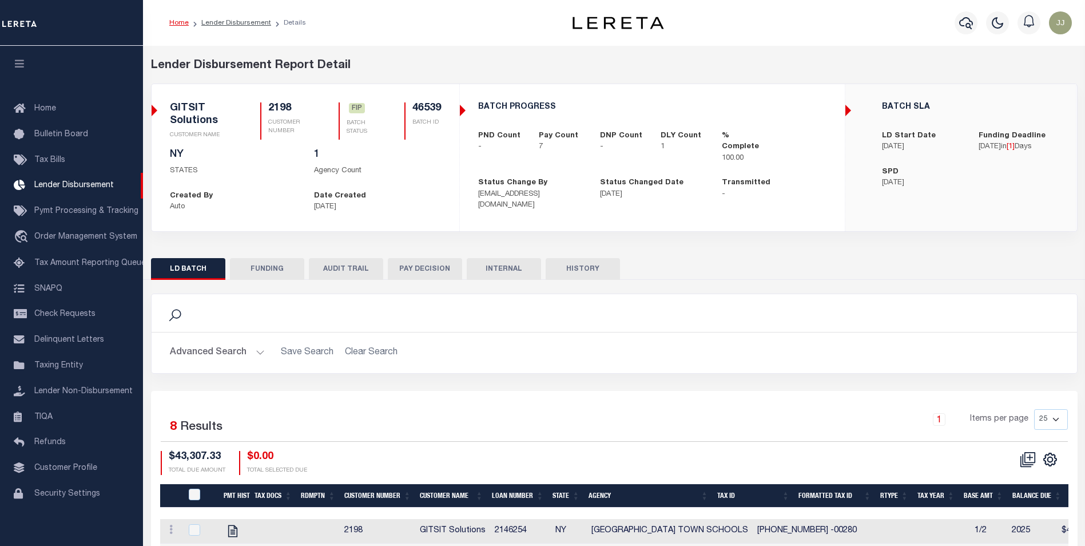
scroll to position [11, 0]
click at [270, 269] on button "FUNDING" at bounding box center [267, 269] width 74 height 22
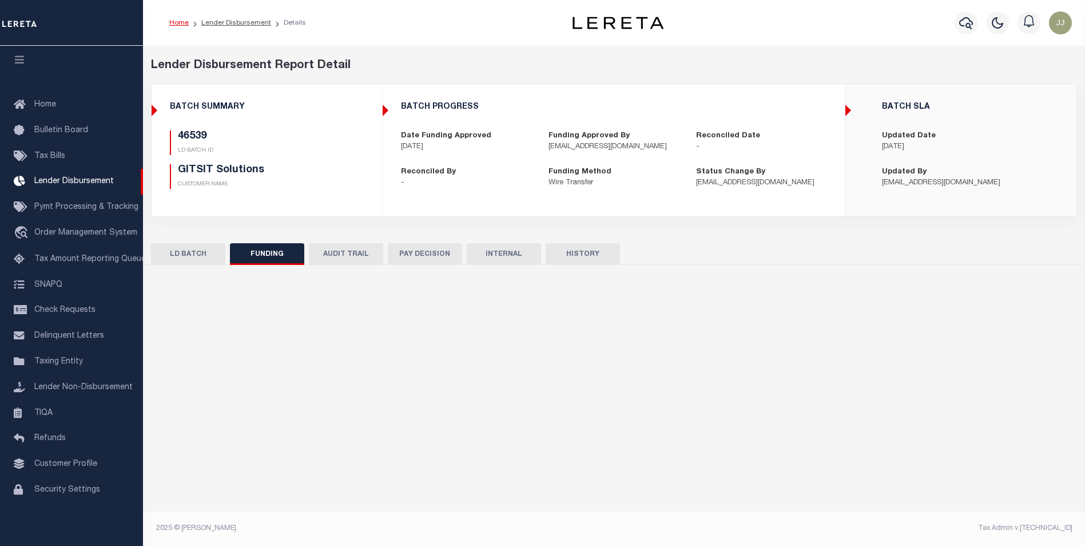
type input "$39,009.53"
type input "$0"
type input "[DATE]"
select select "100"
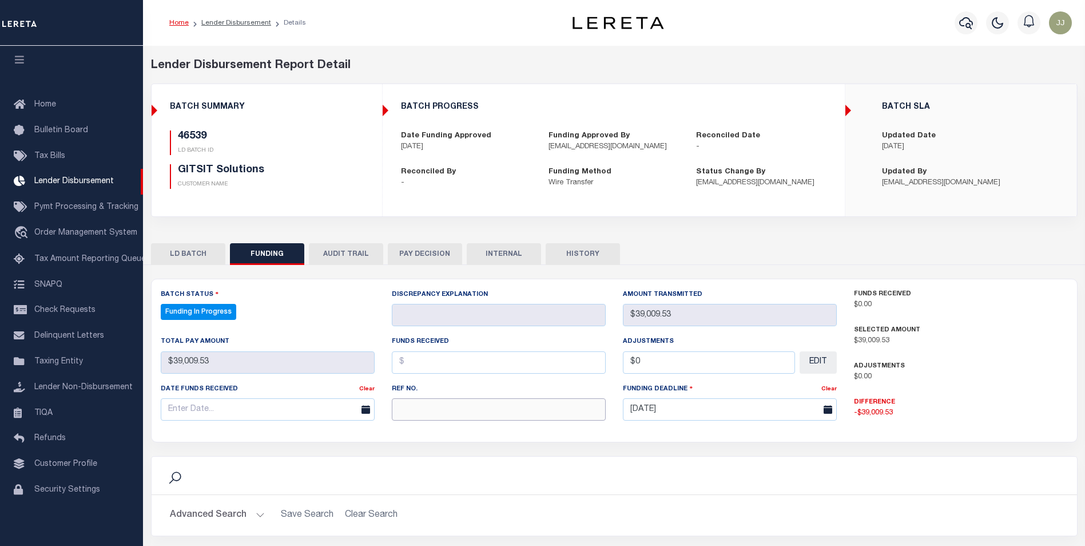
click at [455, 408] on input "text" at bounding box center [499, 409] width 214 height 22
select select "100"
paste input "53100303406024"
type input "53100303406024"
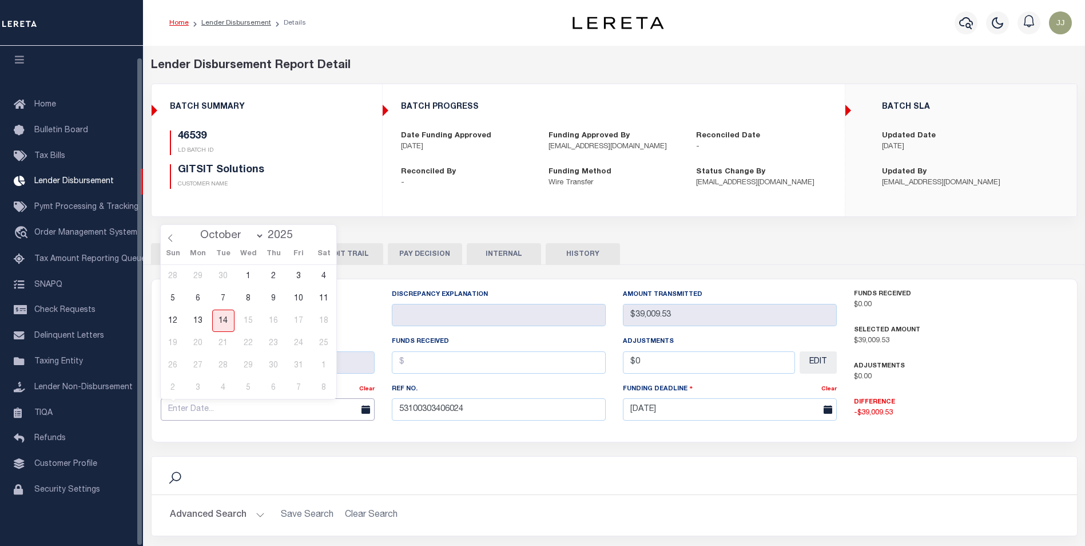
drag, startPoint x: 185, startPoint y: 412, endPoint x: 224, endPoint y: 375, distance: 53.8
click at [185, 412] on input "text" at bounding box center [268, 409] width 214 height 22
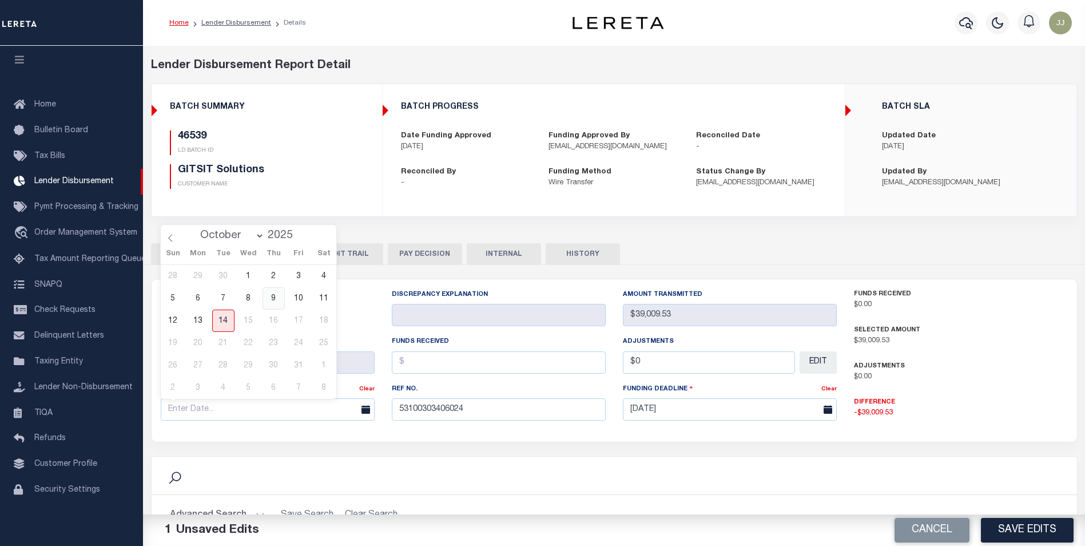
click at [278, 296] on span "9" at bounding box center [274, 298] width 22 height 22
type input "[DATE]"
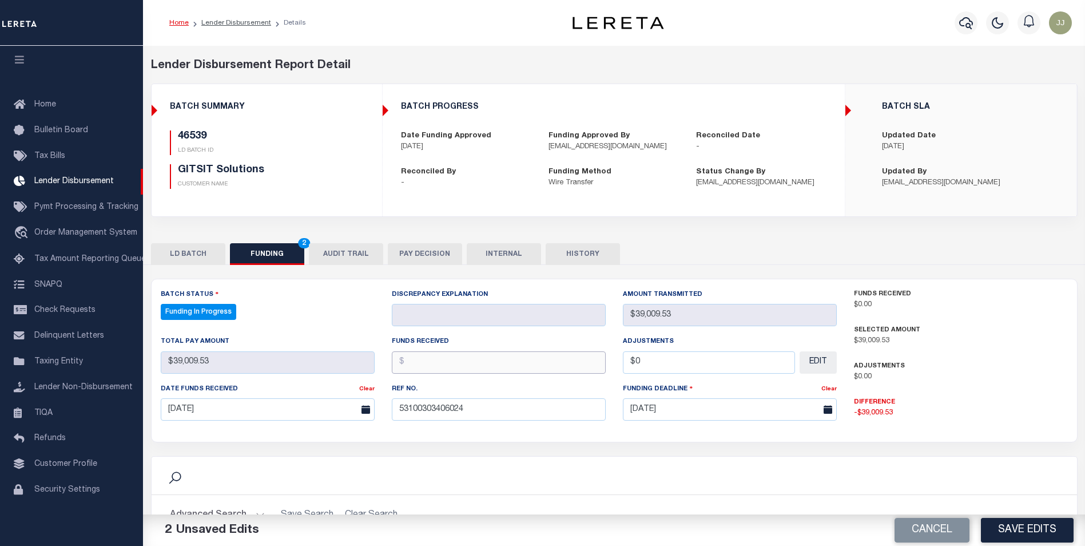
click at [474, 361] on input "text" at bounding box center [499, 362] width 214 height 22
type input "$39,009.53"
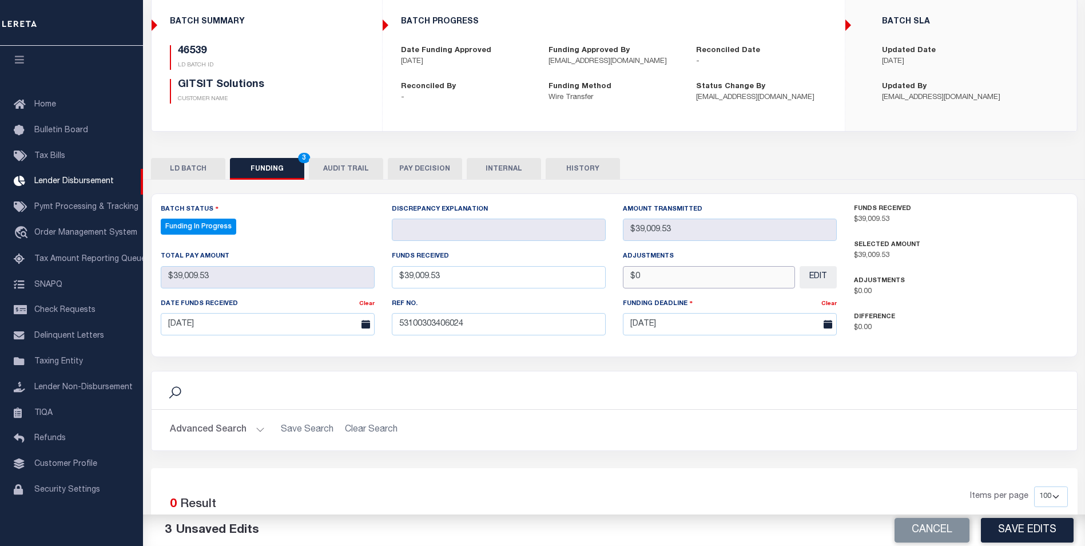
scroll to position [114, 0]
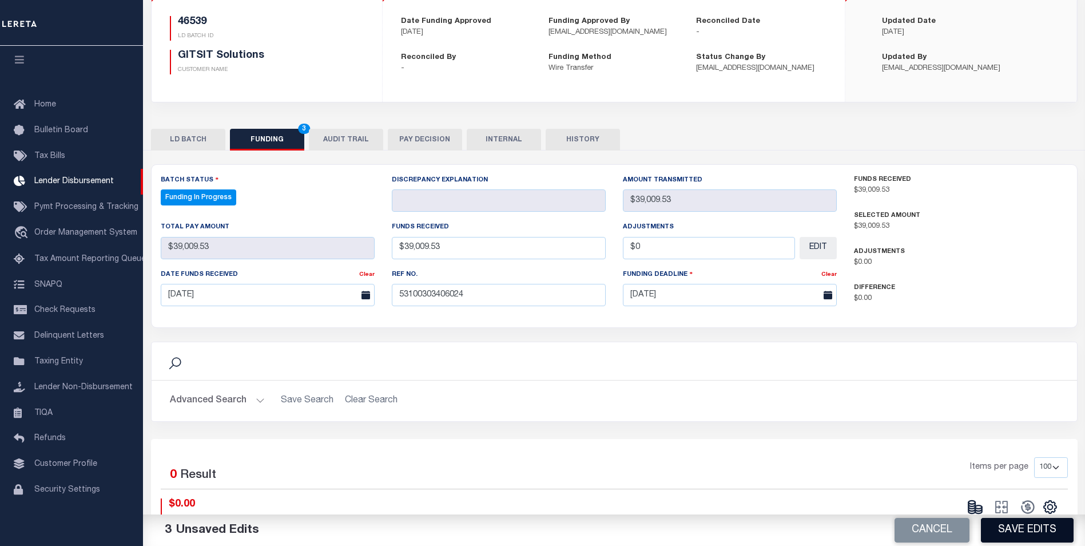
type input "$0.00"
click at [1029, 535] on button "Save Edits" at bounding box center [1027, 530] width 93 height 25
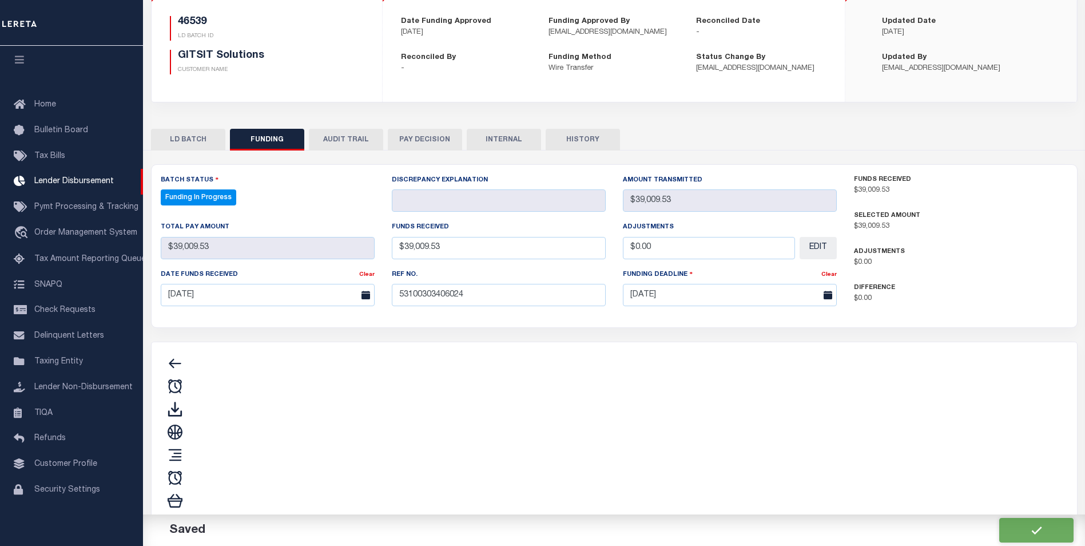
type input "$39,009.53"
type input "$0"
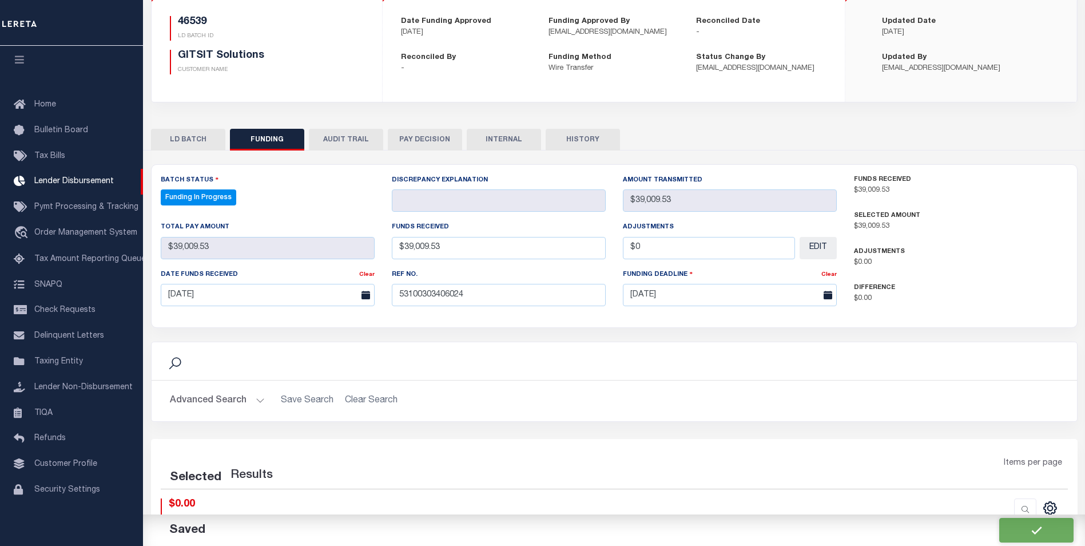
select select "100"
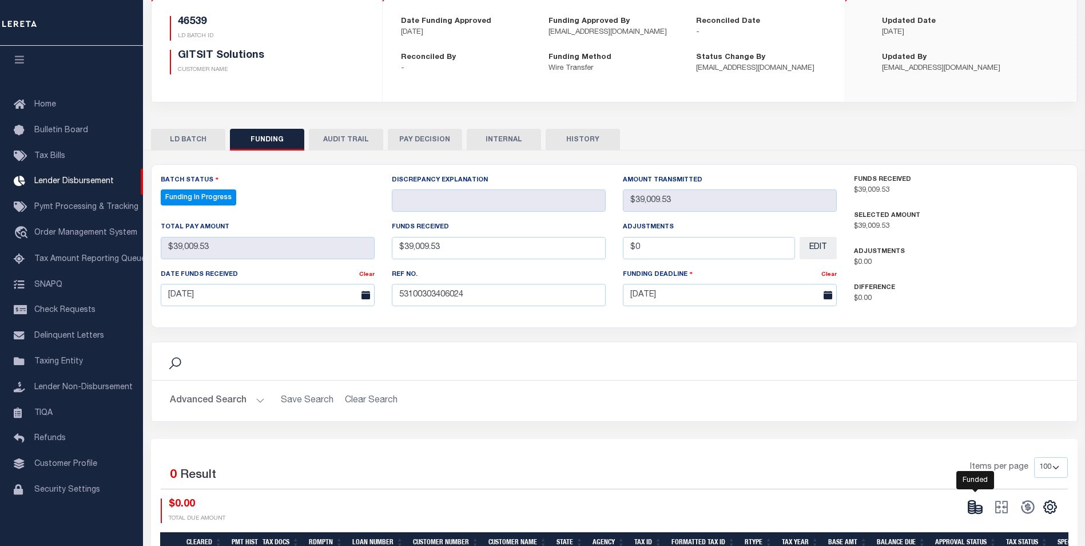
click at [979, 505] on icon at bounding box center [975, 507] width 16 height 16
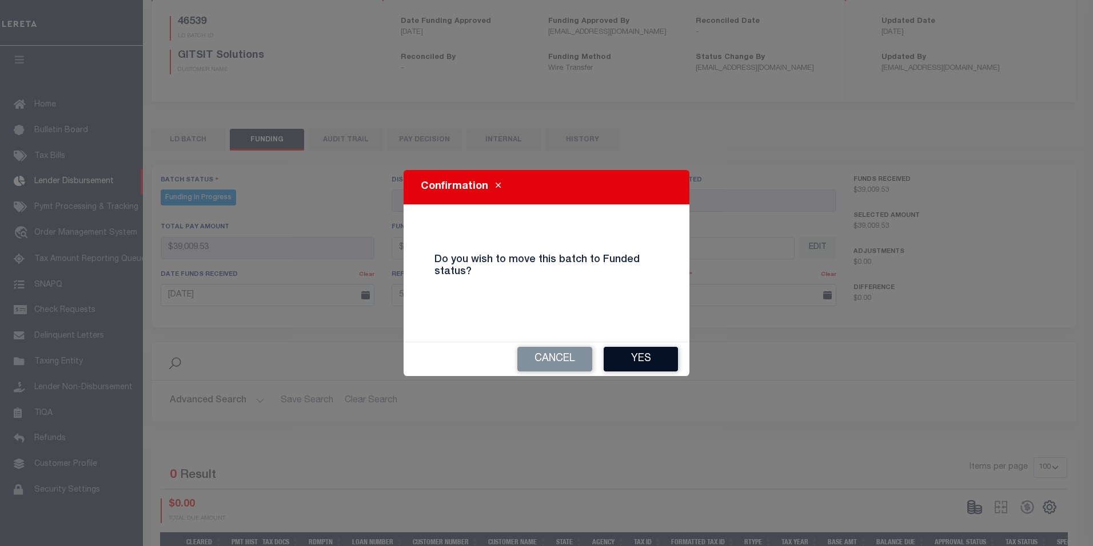
click at [666, 353] on button "Yes" at bounding box center [641, 359] width 74 height 25
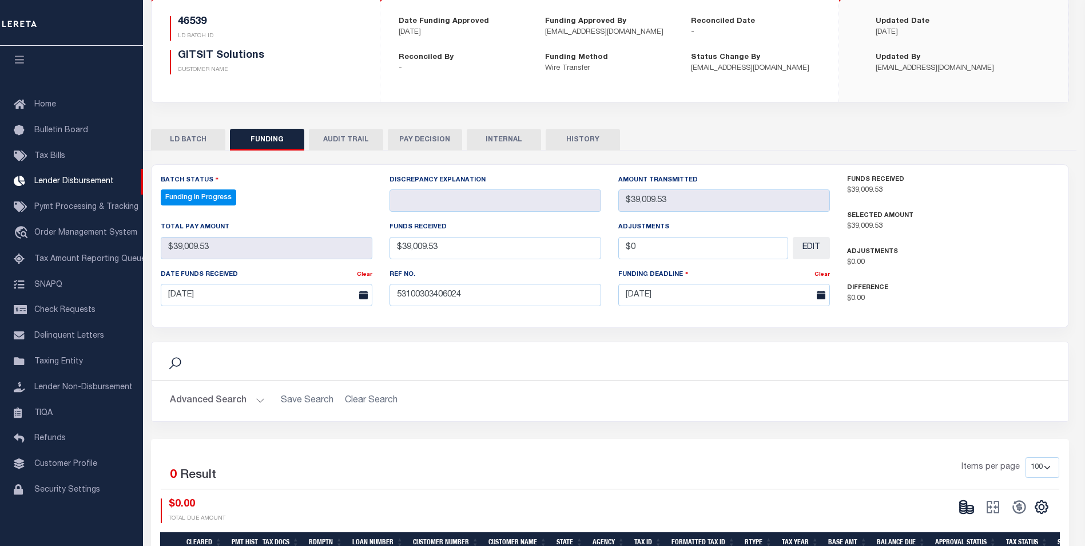
type input "$39,009.53"
type input "$0"
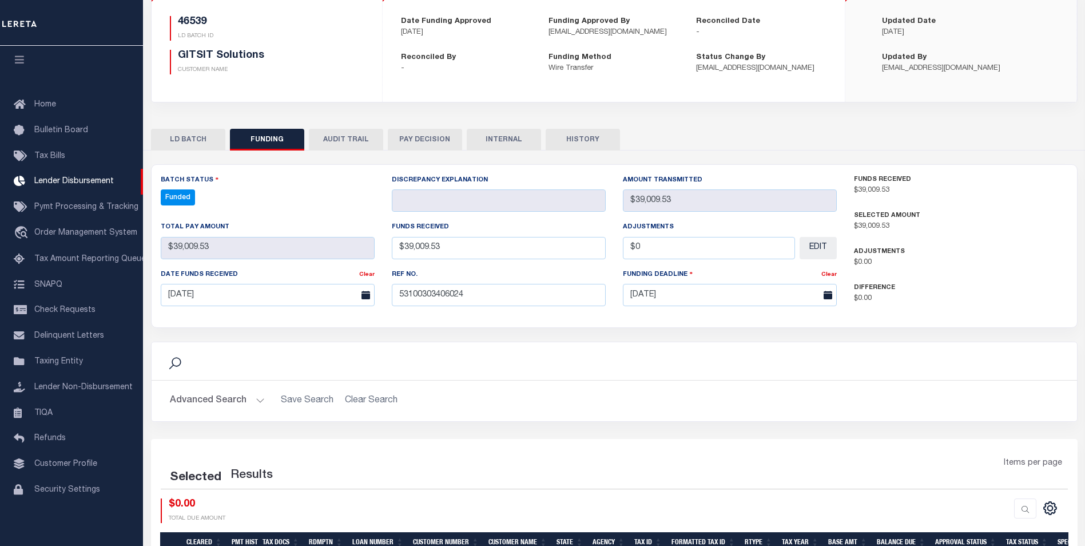
select select "100"
click at [1025, 510] on icon at bounding box center [1027, 506] width 13 height 13
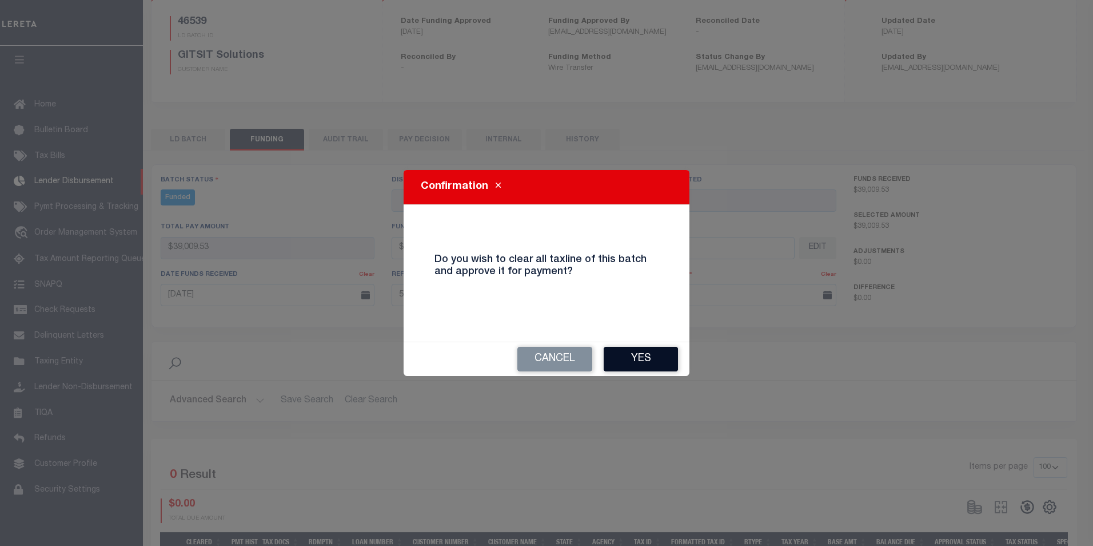
click at [636, 355] on button "Yes" at bounding box center [641, 359] width 74 height 25
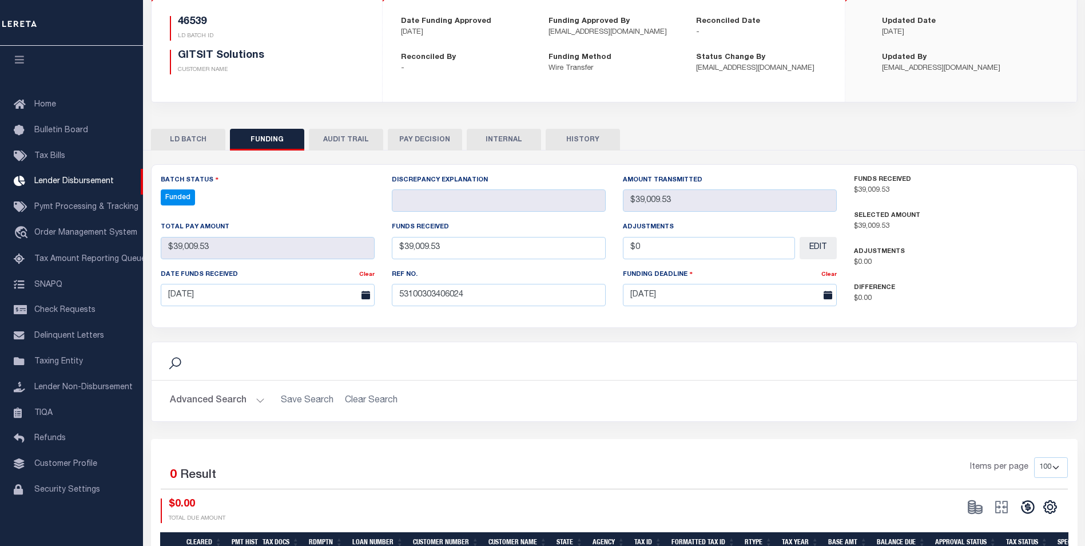
type input "$39,009.53"
type input "$0"
select select "100"
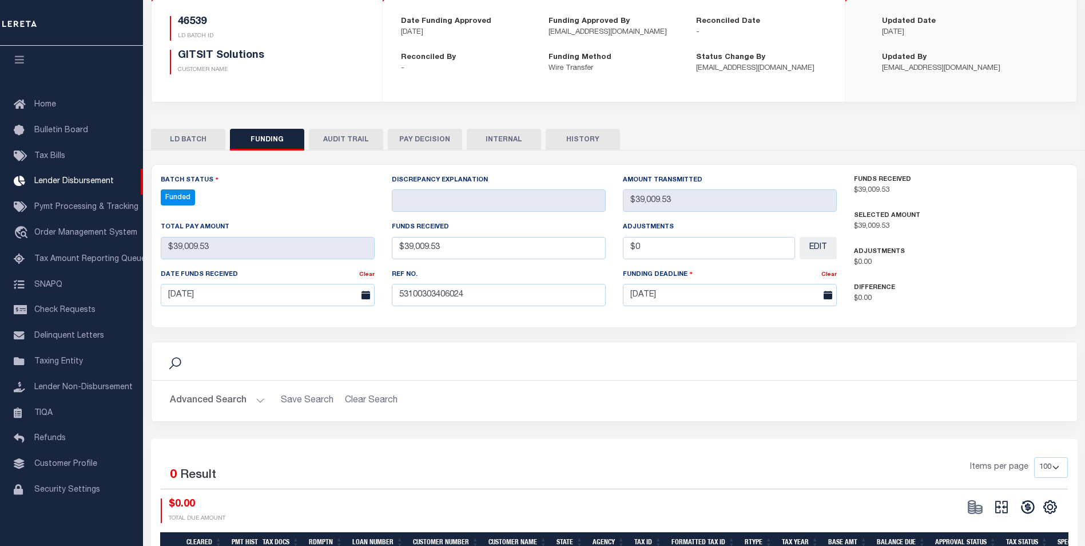
click at [1011, 506] on button at bounding box center [1001, 506] width 26 height 17
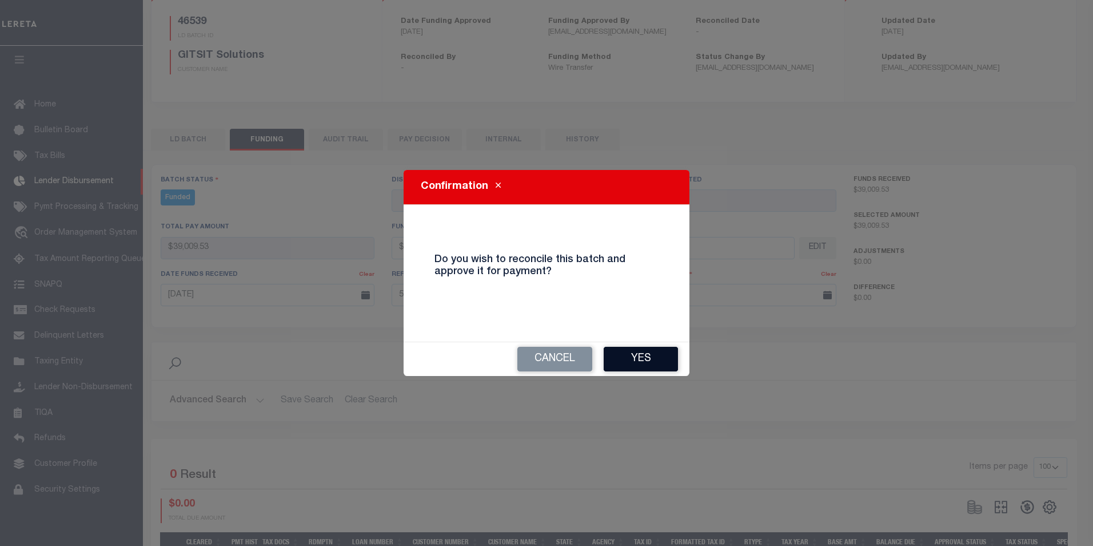
drag, startPoint x: 647, startPoint y: 353, endPoint x: 650, endPoint y: 359, distance: 6.9
click at [647, 353] on button "Yes" at bounding box center [641, 359] width 74 height 25
type input "$39,009.53"
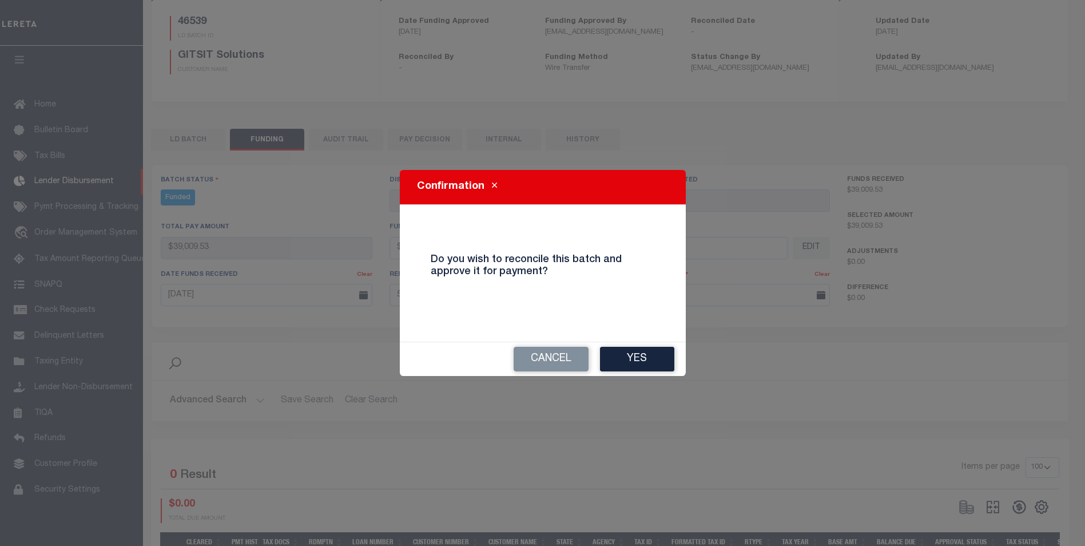
type input "$0"
select select "100"
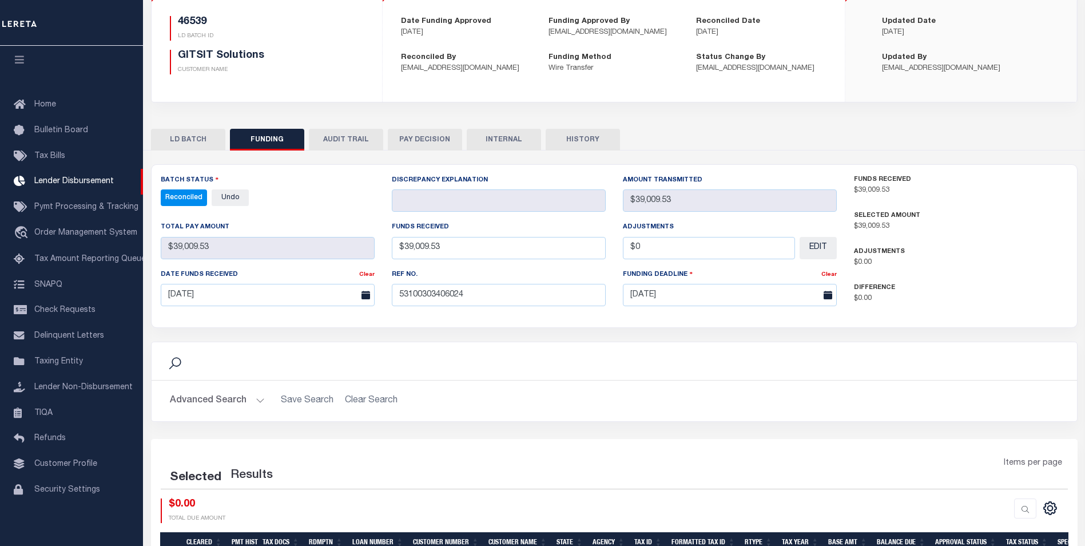
select select "100"
click at [510, 144] on button "INTERNAL" at bounding box center [504, 140] width 74 height 22
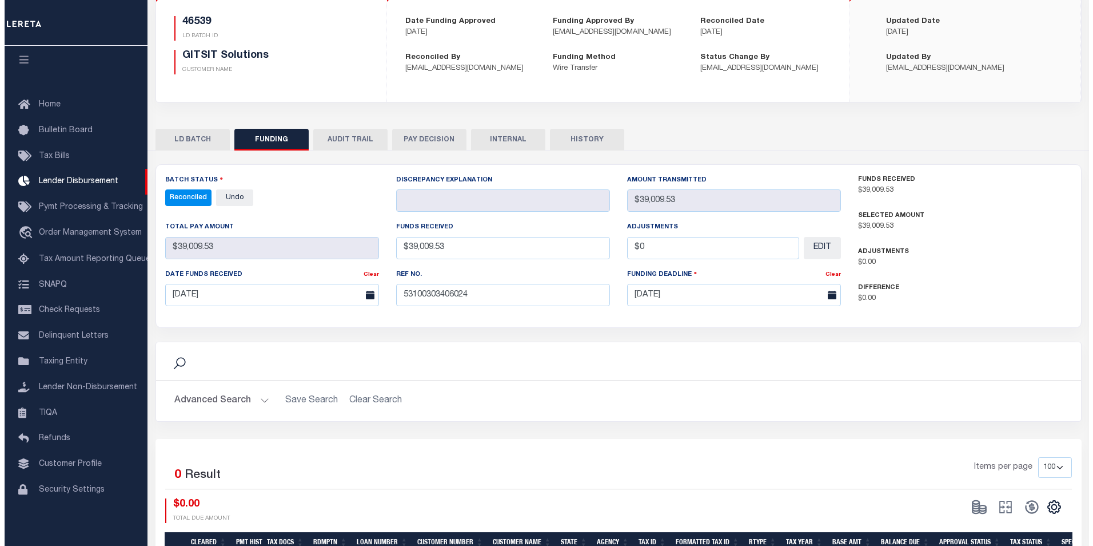
scroll to position [0, 0]
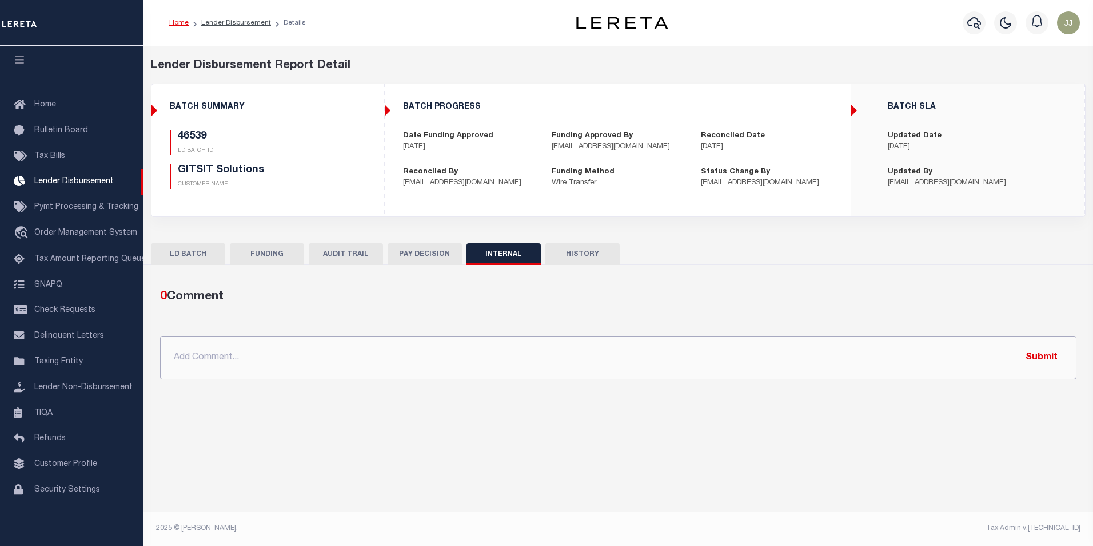
click at [361, 363] on input "text" at bounding box center [618, 357] width 917 height 43
paste input "OG AMOUNT $48,291.07 46532 - $2,440.86 46526 - $4,940.65 46539 - $39,009.53 463…"
type input "OG AMOUNT $48,291.07 46532 - $2,440.86 46526 - $4,940.65 46539 - $39,009.53 463…"
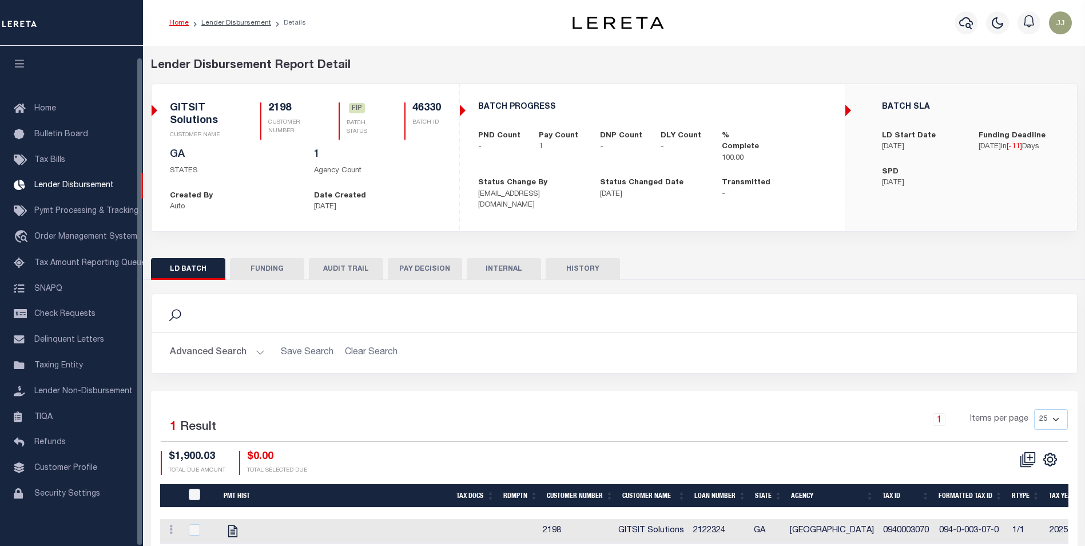
scroll to position [11, 0]
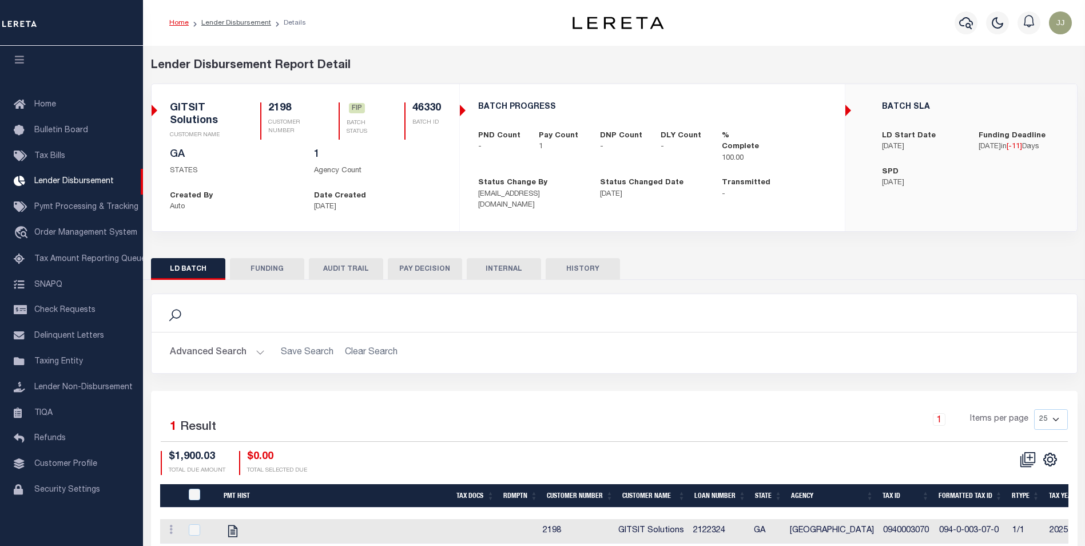
click at [250, 267] on button "FUNDING" at bounding box center [267, 269] width 74 height 22
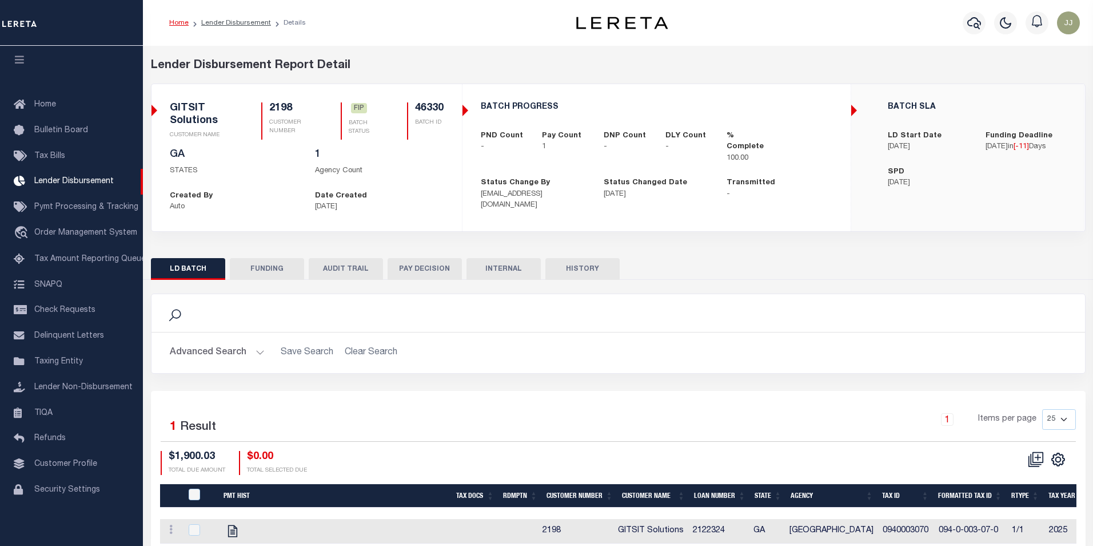
select select "100"
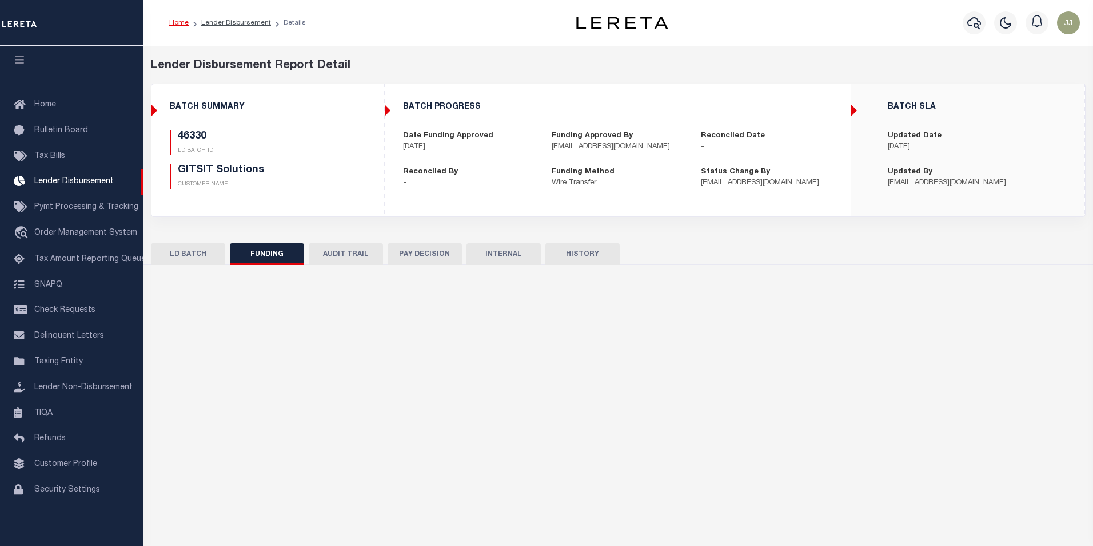
type input "$1,900.03"
type input "$0"
type input "[DATE]"
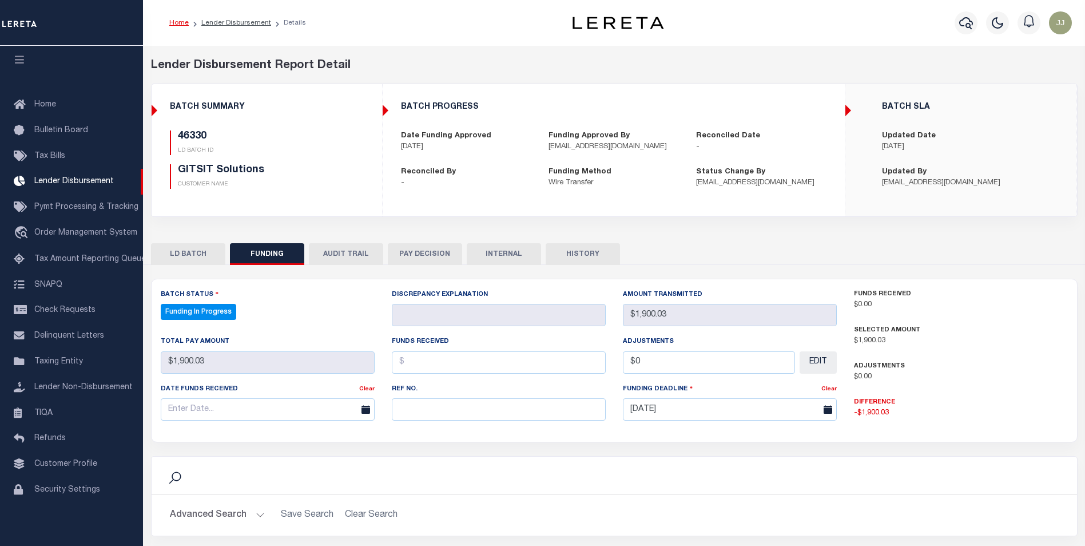
select select "100"
click at [436, 403] on input "text" at bounding box center [499, 409] width 214 height 22
paste input "53100303406024"
type input "53100303406024"
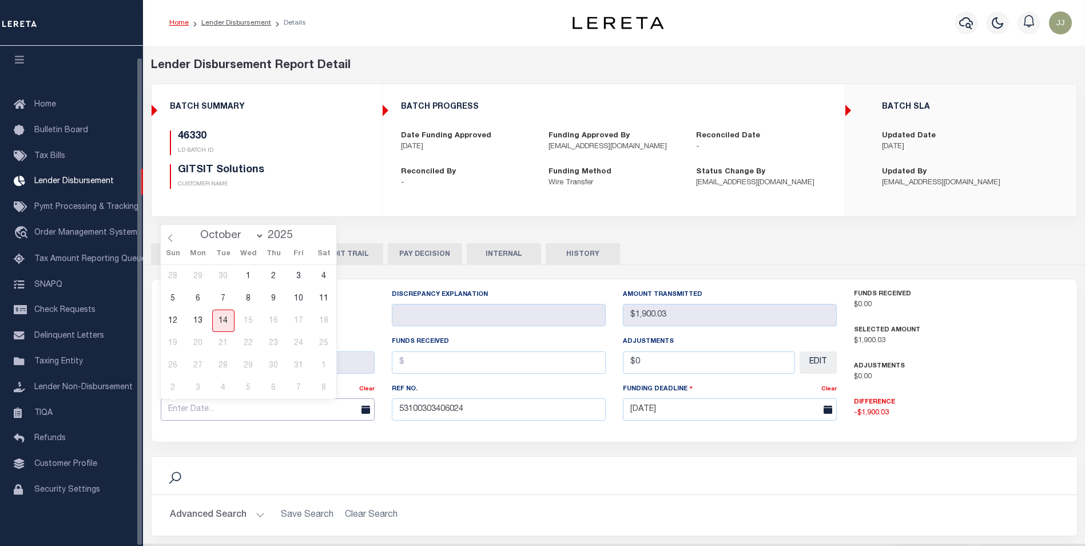
click at [200, 417] on input "text" at bounding box center [268, 409] width 214 height 22
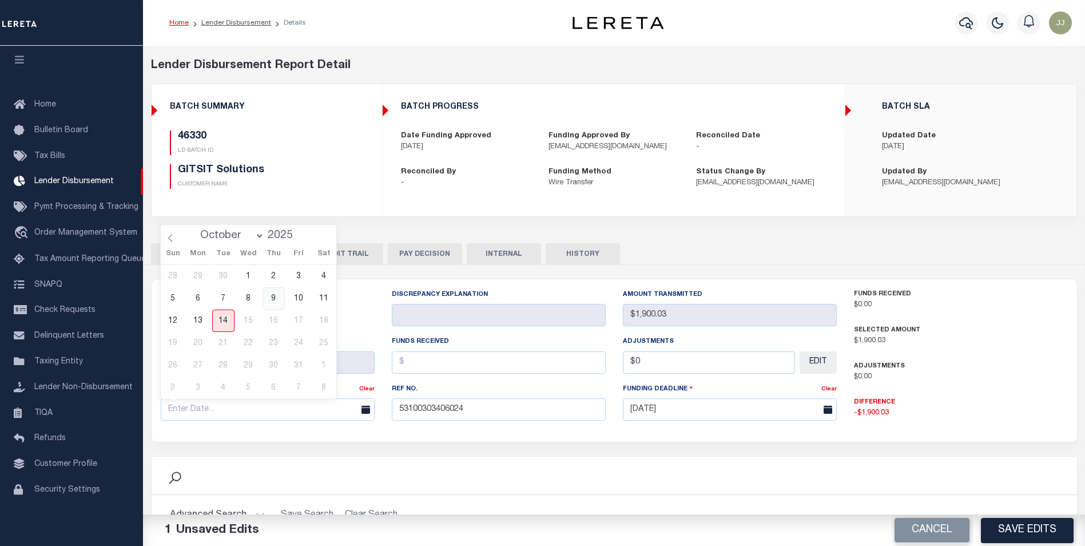
click at [273, 304] on span "9" at bounding box center [274, 298] width 22 height 22
type input "[DATE]"
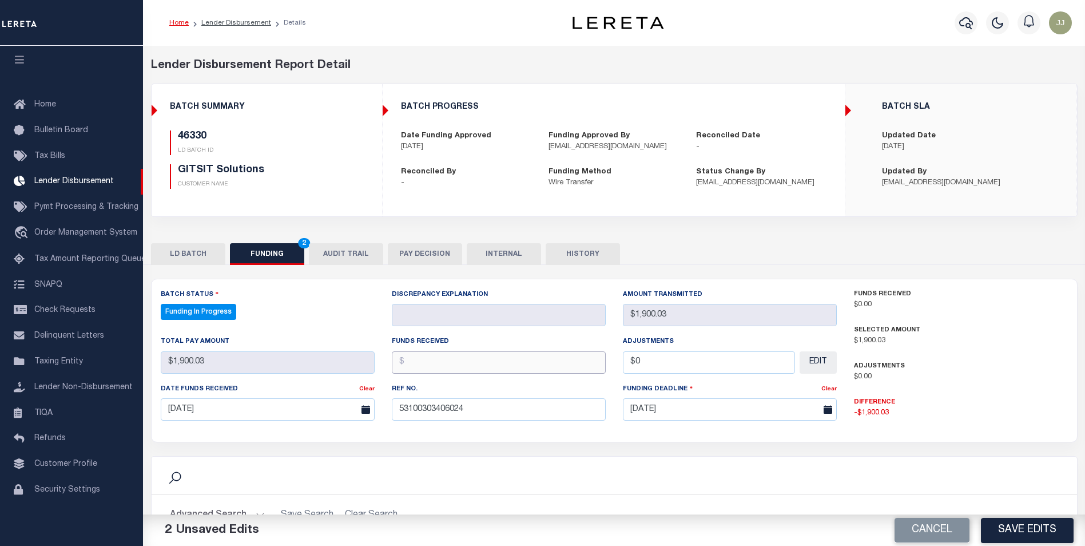
click at [451, 364] on input "text" at bounding box center [499, 362] width 214 height 22
type input "$1,900.03"
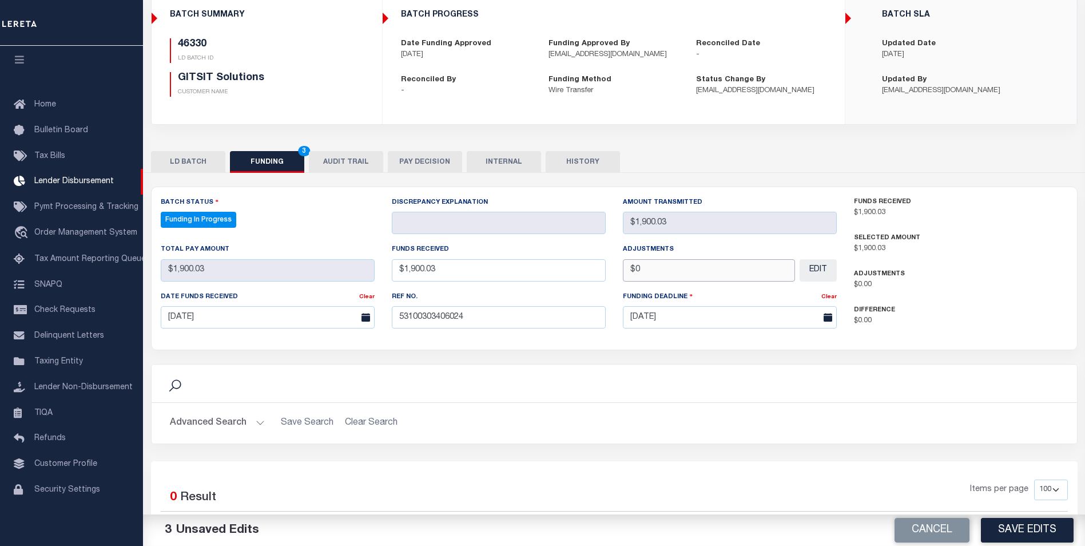
scroll to position [114, 0]
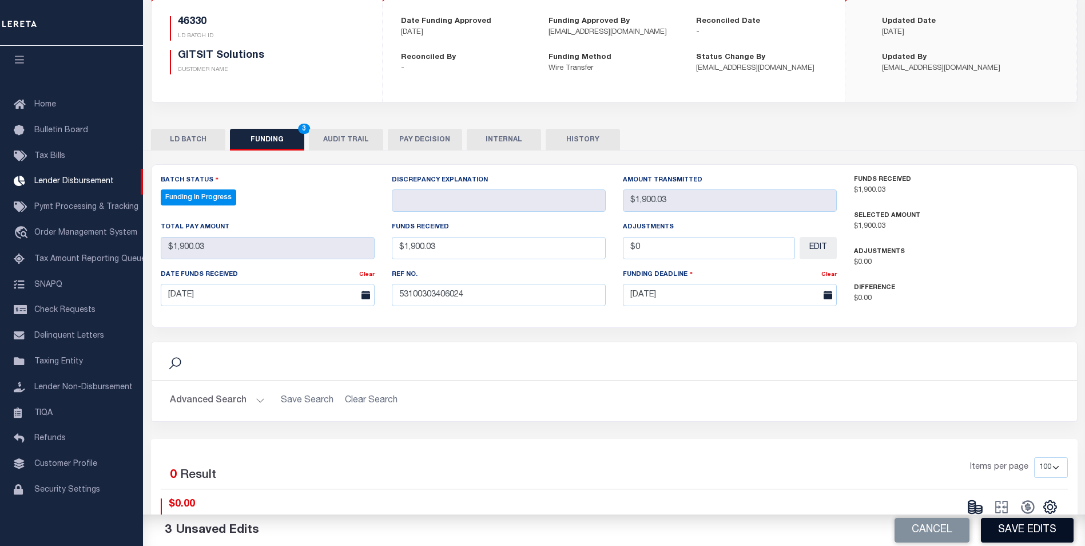
type input "$0.00"
click at [1022, 538] on button "Save Edits" at bounding box center [1027, 530] width 93 height 25
type input "$1,900.03"
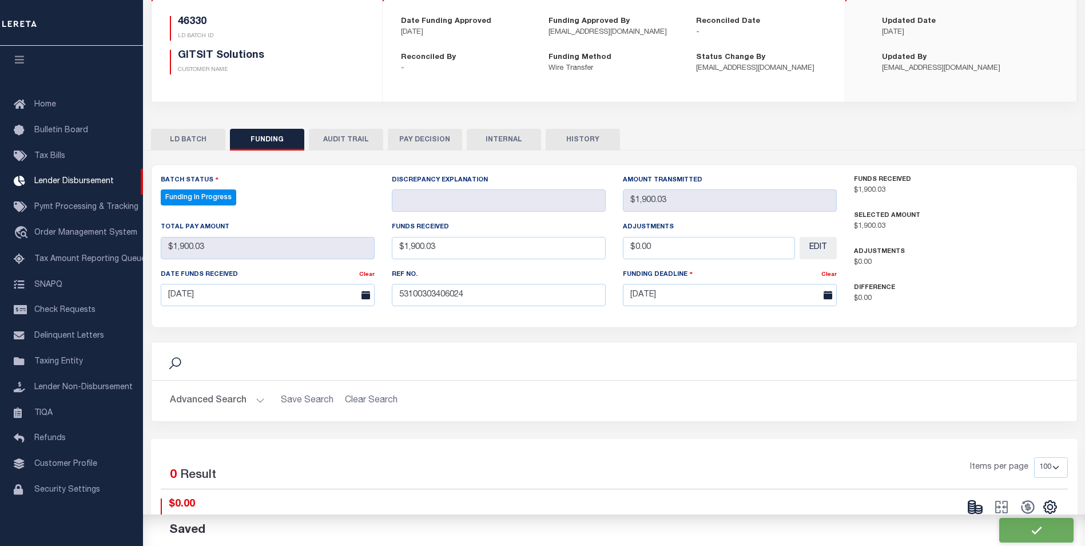
type input "$0"
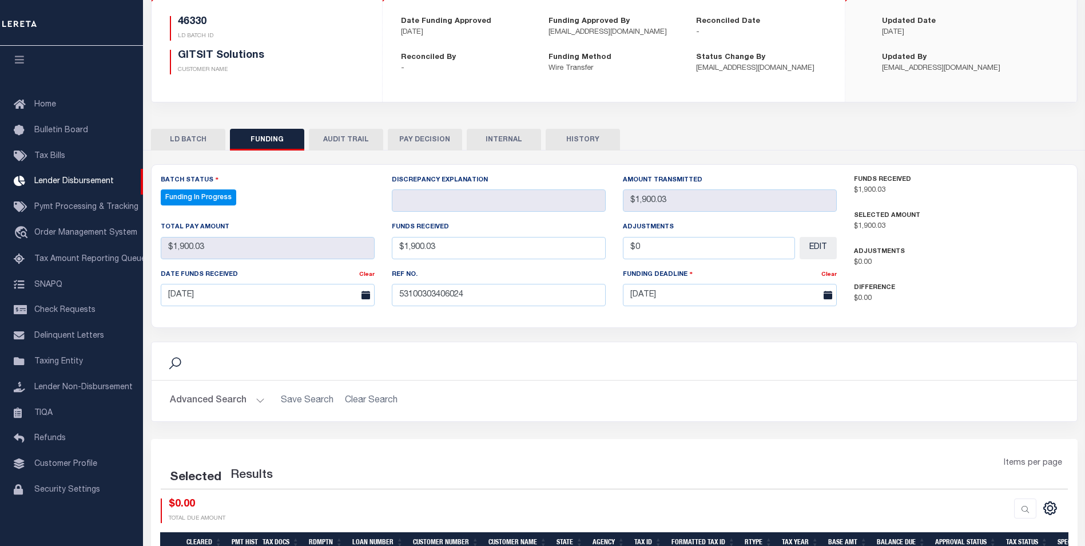
select select "100"
click at [979, 504] on icon at bounding box center [975, 507] width 16 height 16
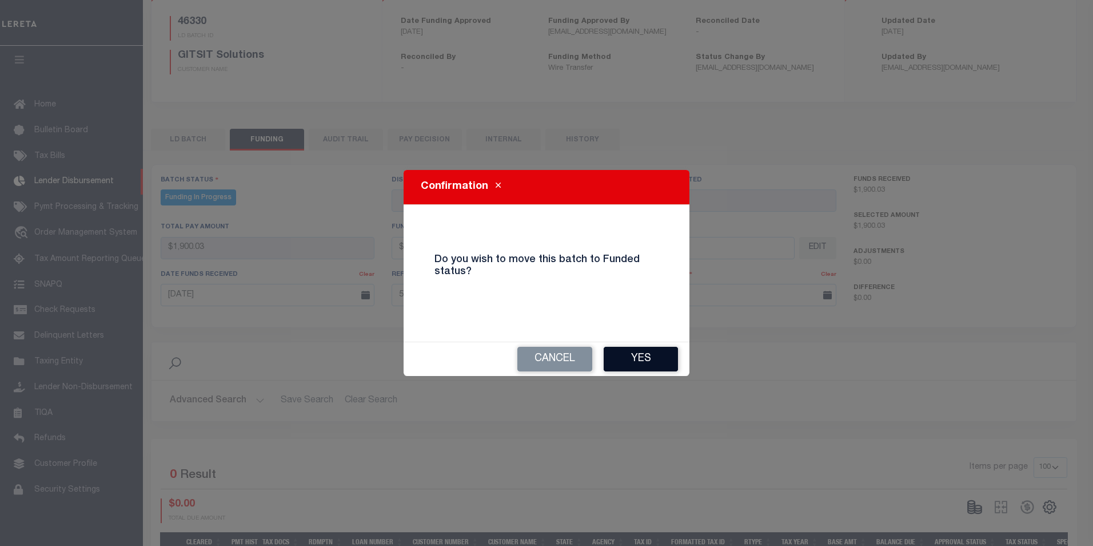
click at [665, 351] on button "Yes" at bounding box center [641, 359] width 74 height 25
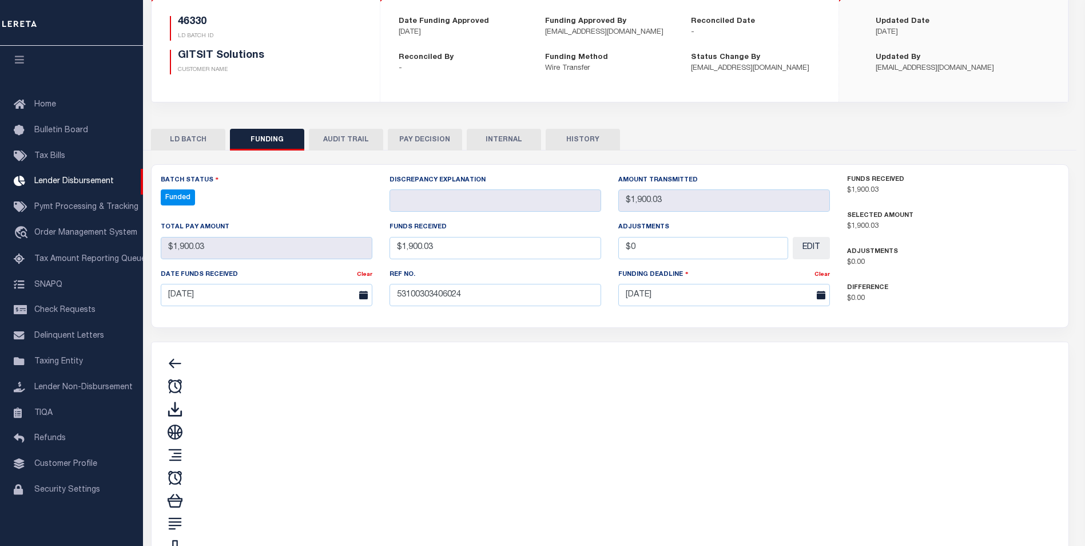
type input "$1,900.03"
type input "$0"
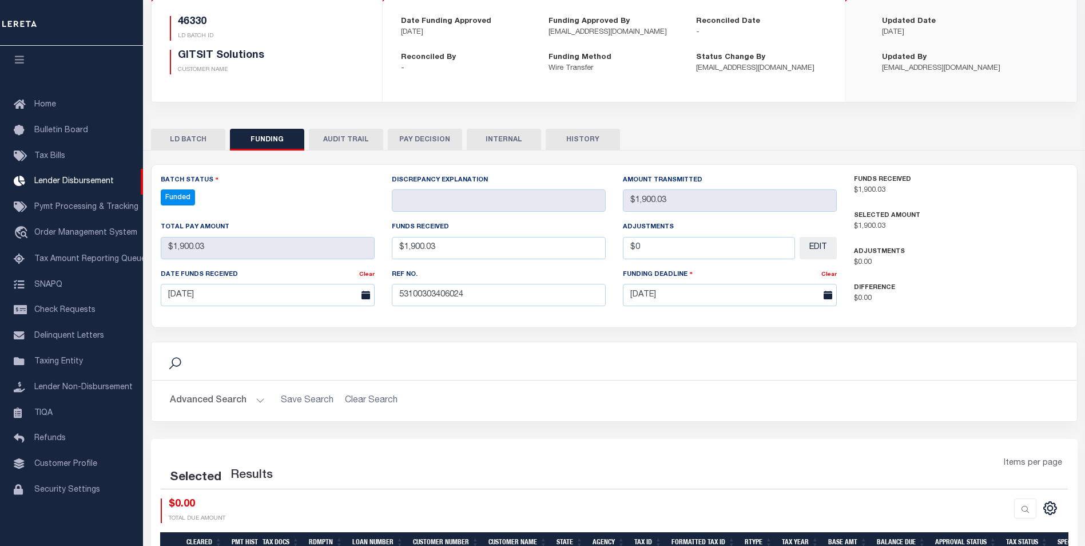
select select "100"
click at [1035, 512] on icon at bounding box center [1028, 507] width 16 height 16
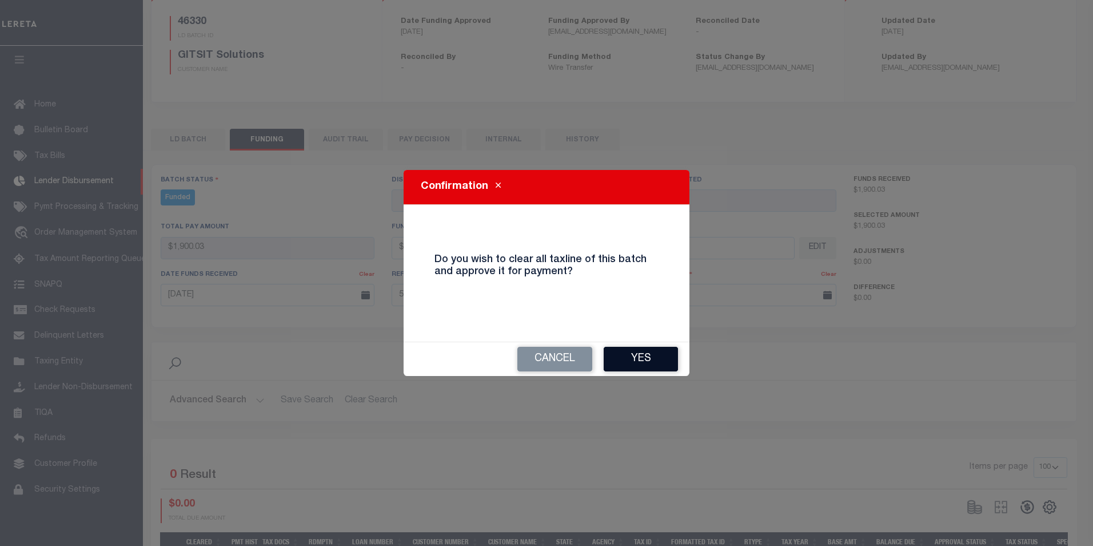
click at [657, 357] on button "Yes" at bounding box center [641, 359] width 74 height 25
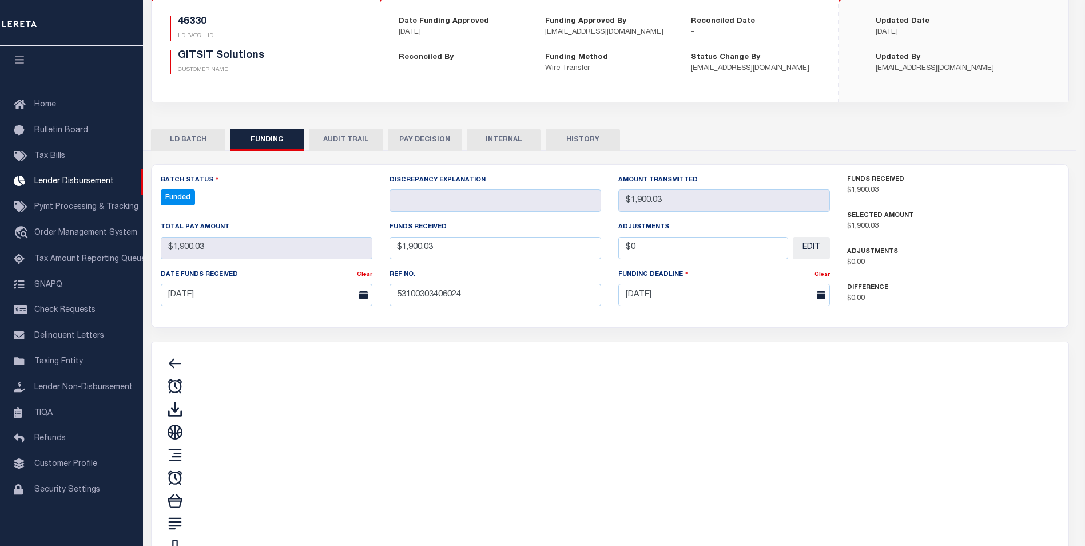
type input "$1,900.03"
type input "$0"
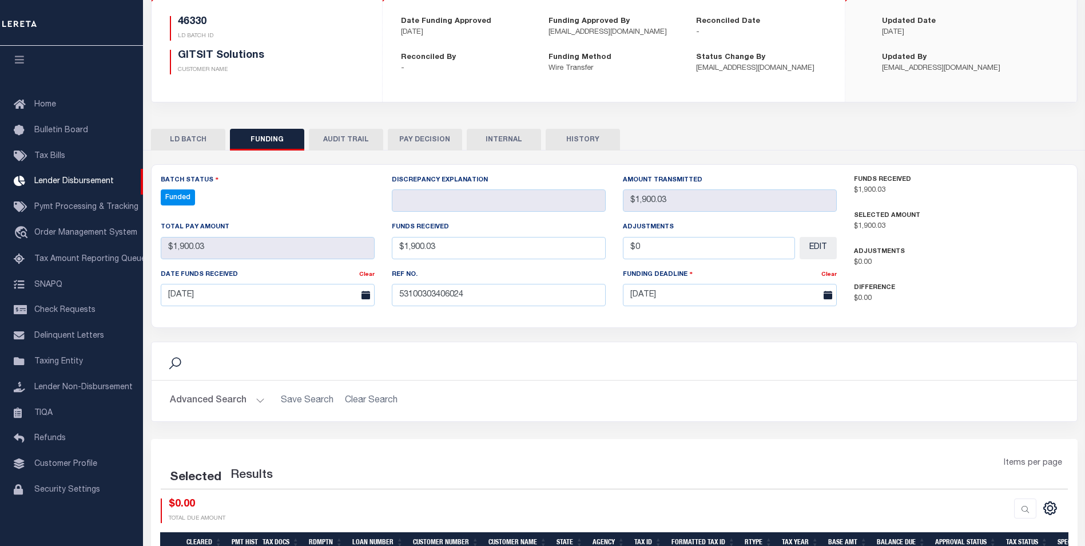
select select "100"
click at [1003, 510] on icon "" at bounding box center [1001, 507] width 16 height 16
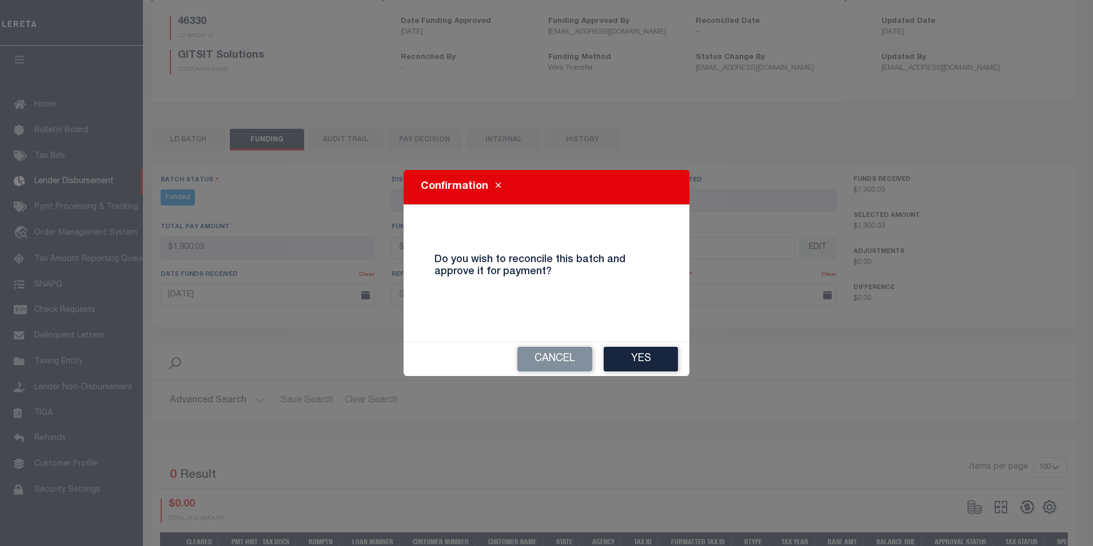
click at [658, 360] on button "Yes" at bounding box center [641, 359] width 74 height 25
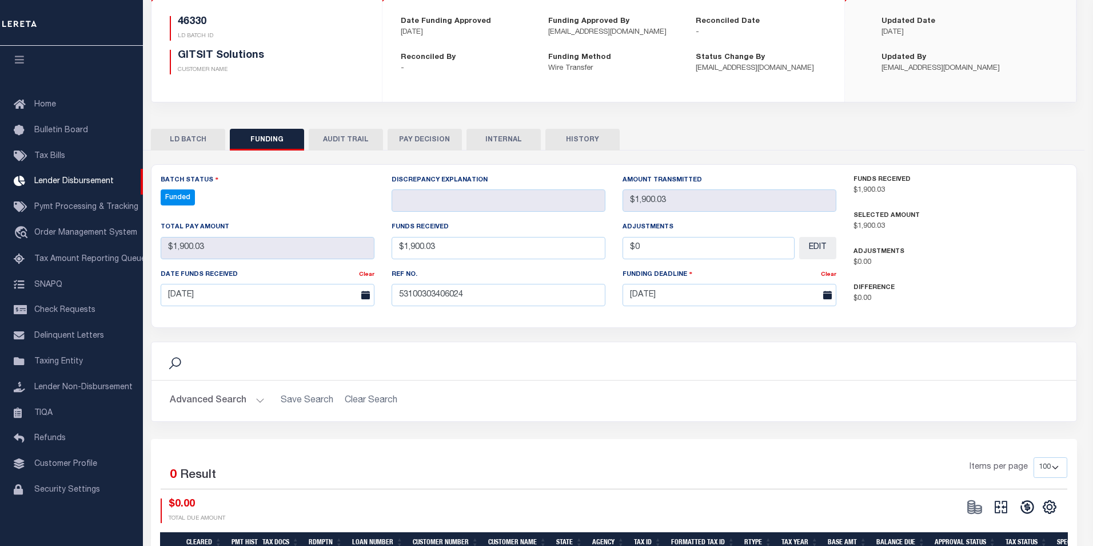
type input "$1,900.03"
type input "$0"
select select "100"
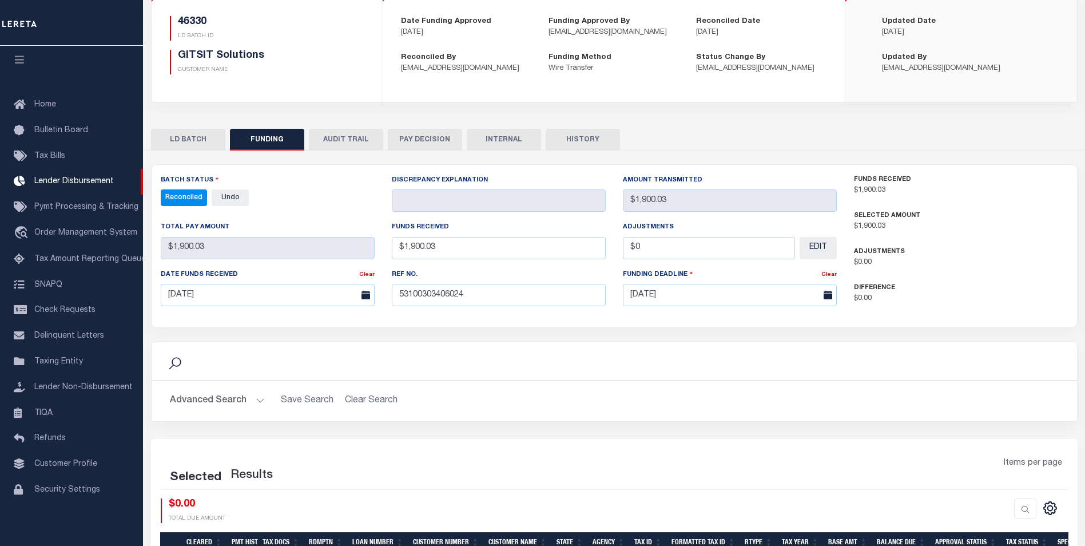
select select "100"
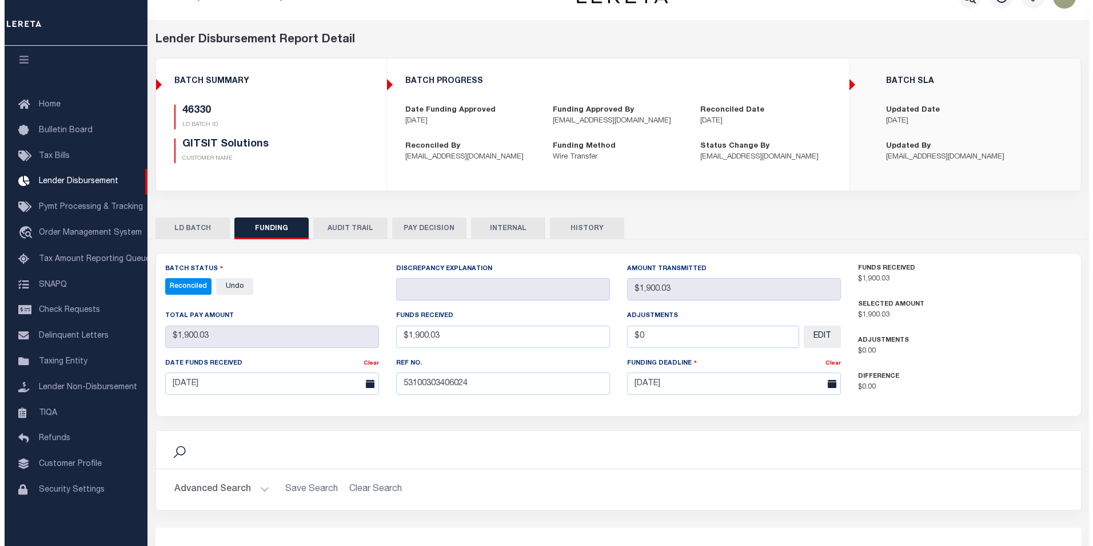
scroll to position [0, 0]
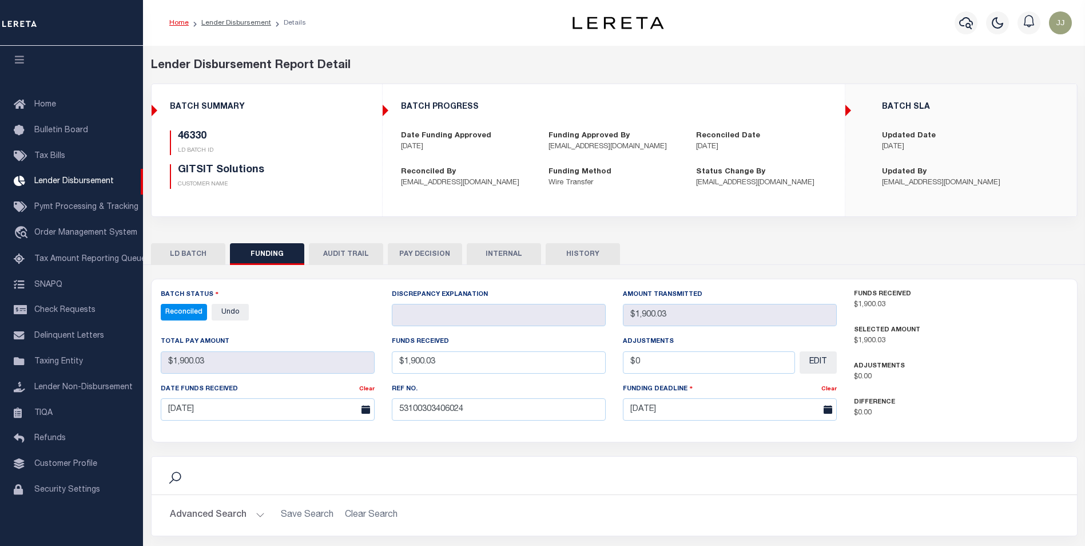
click at [503, 260] on button "INTERNAL" at bounding box center [504, 254] width 74 height 22
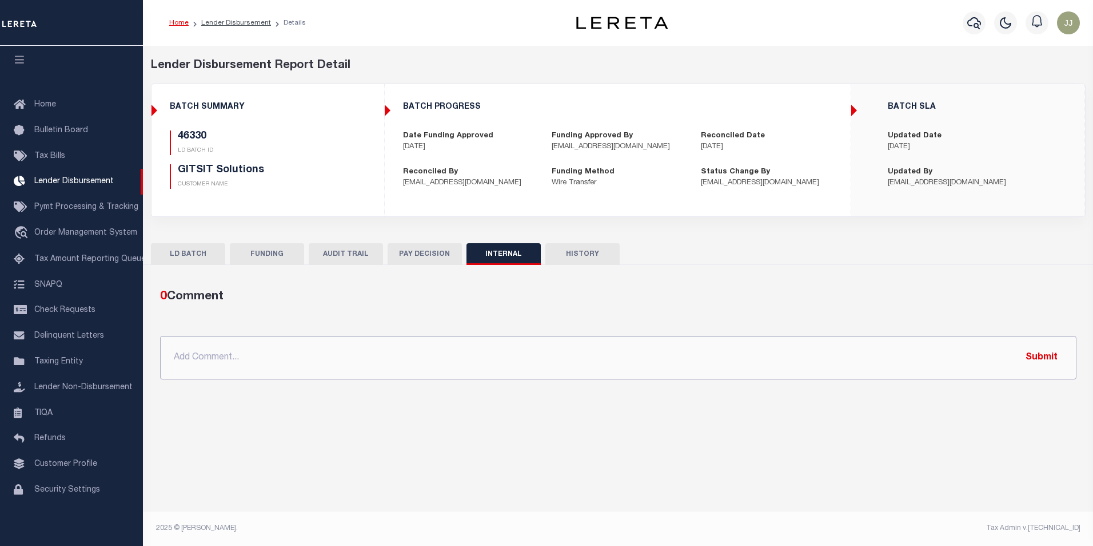
click at [247, 351] on input "text" at bounding box center [618, 357] width 917 height 43
paste input "OG AMOUNT $48,291.07 46532 - $2,440.86 46526 - $4,940.65 46539 - $39,009.53 463…"
type input "OG AMOUNT $48,291.07 46532 - $2,440.86 46526 - $4,940.65 46539 - $39,009.53 463…"
